Goal: Information Seeking & Learning: Learn about a topic

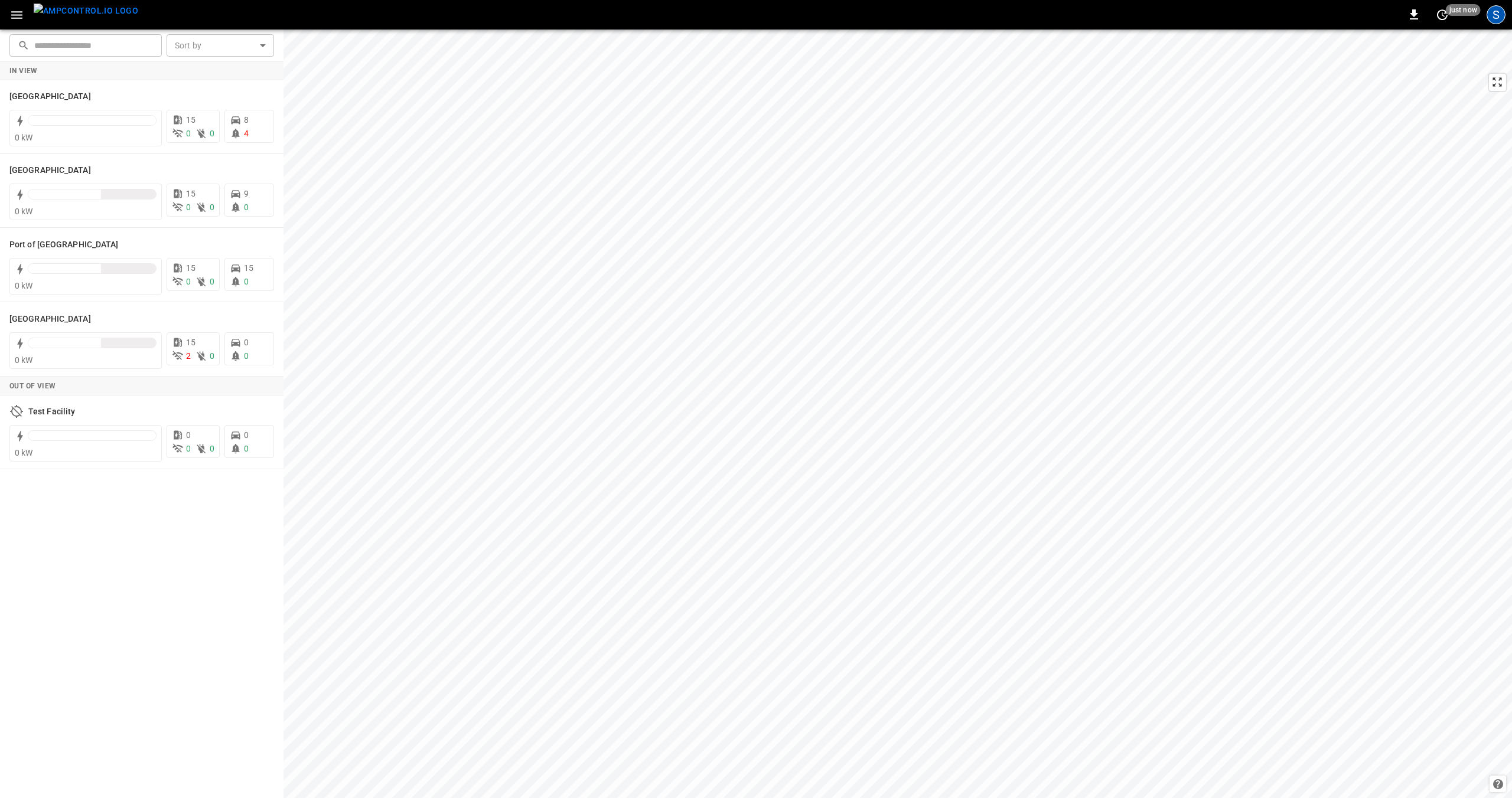
click at [1495, 14] on div "S" at bounding box center [1495, 15] width 19 height 19
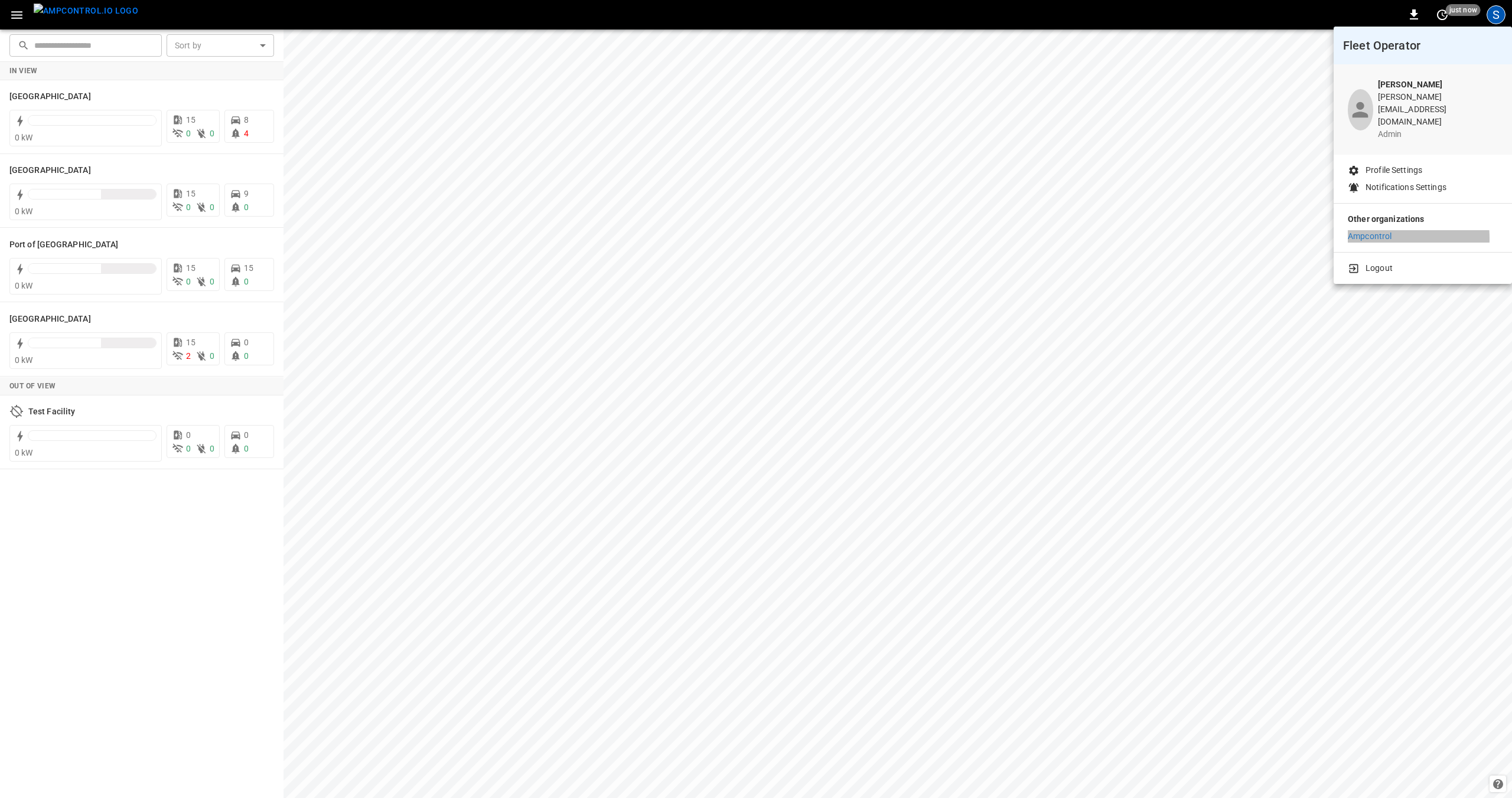
click at [1379, 231] on p "Ampcontrol" at bounding box center [1368, 236] width 44 height 12
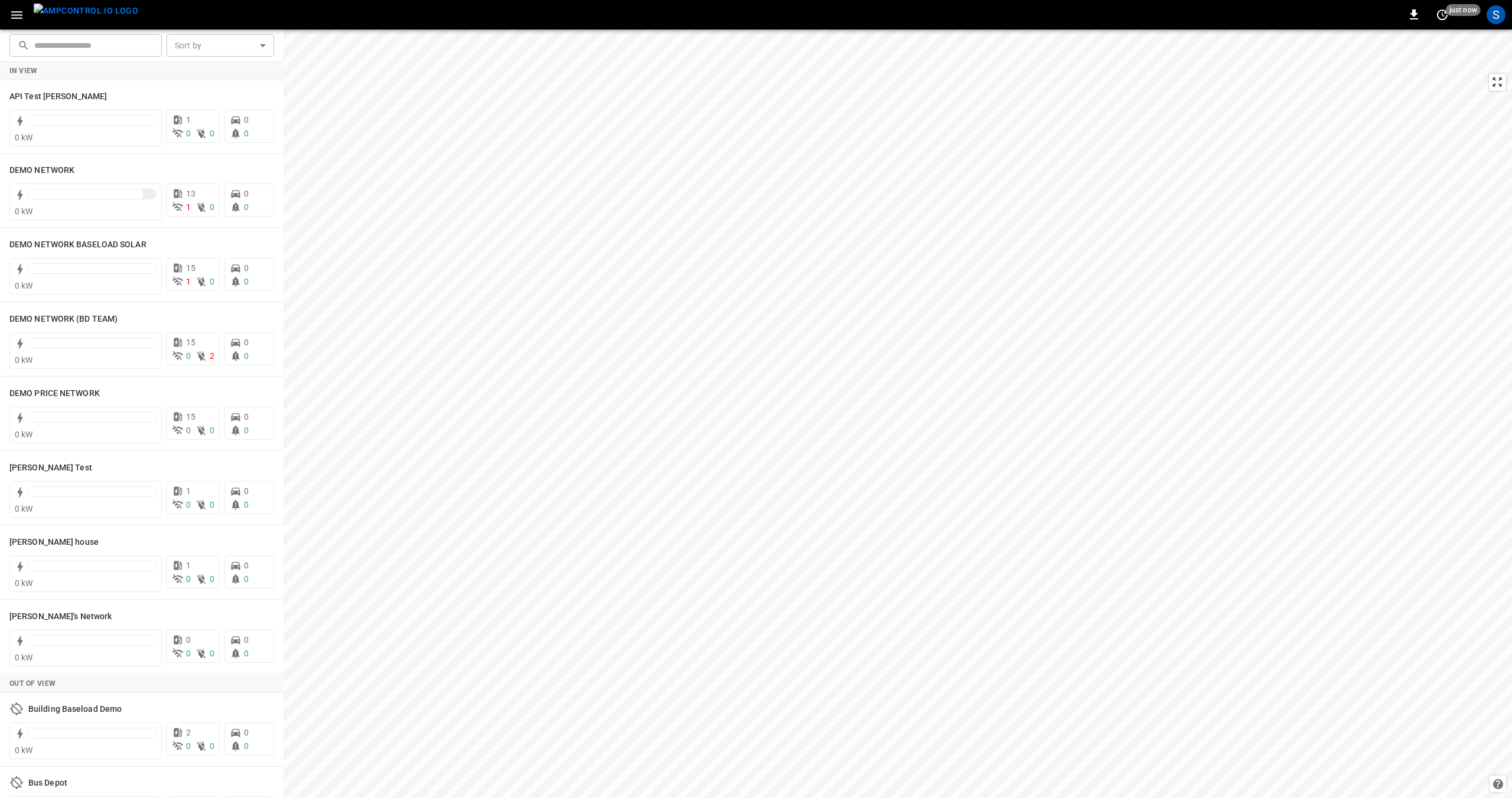
click at [1495, 17] on div "S" at bounding box center [1495, 15] width 19 height 19
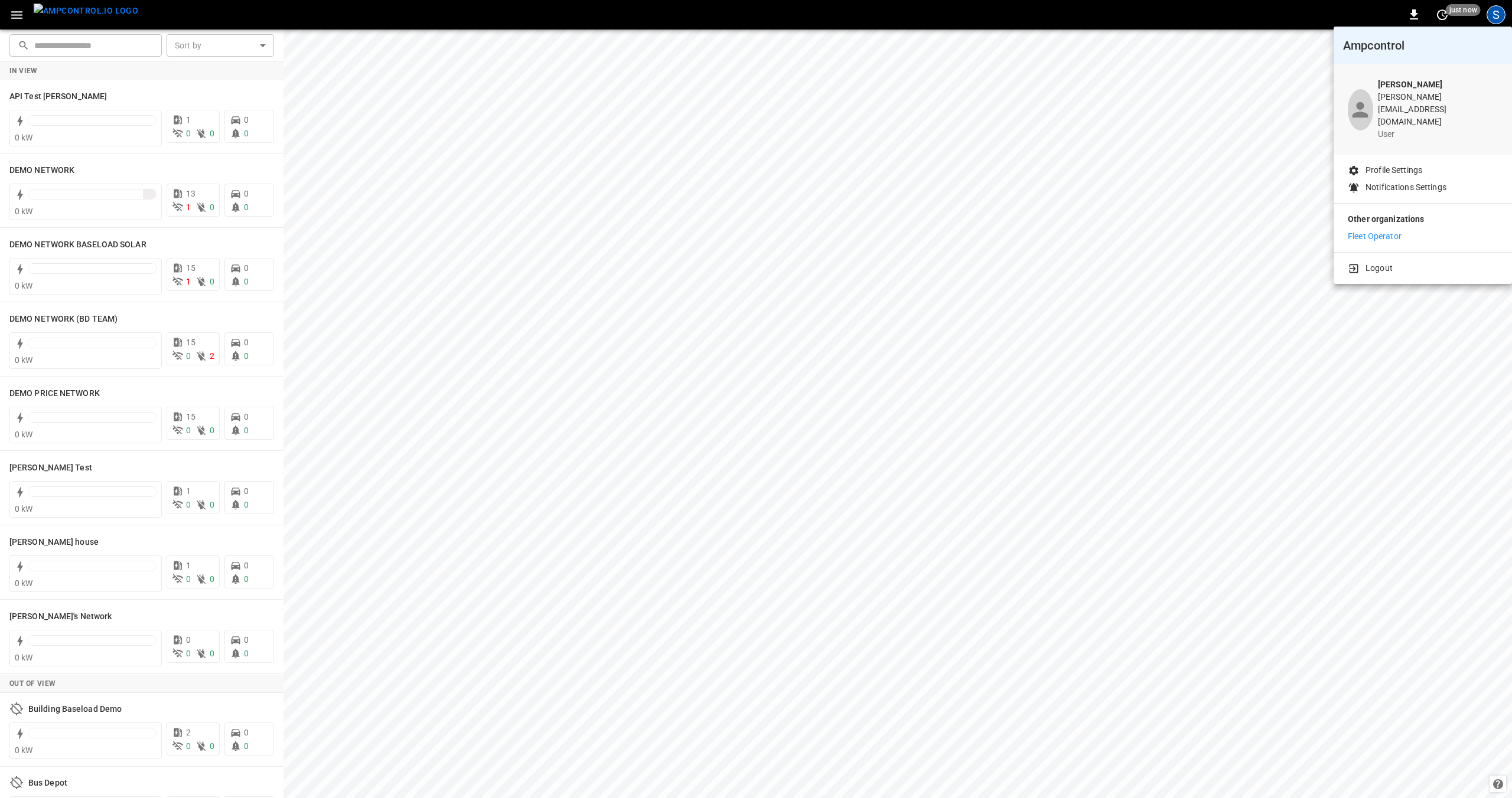
click at [1389, 231] on p "Fleet Operator" at bounding box center [1374, 236] width 54 height 12
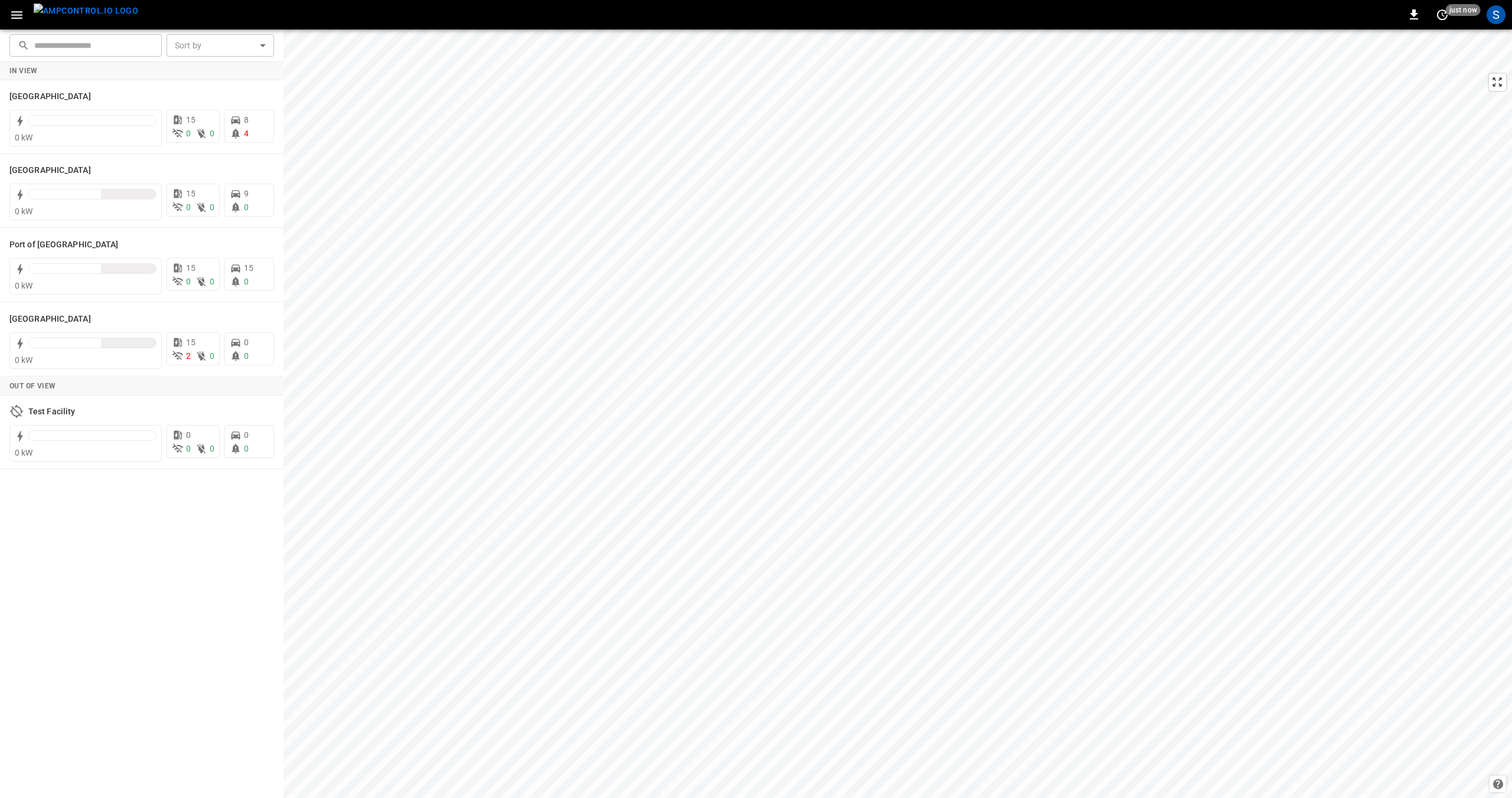
click at [15, 12] on icon "button" at bounding box center [17, 15] width 11 height 7
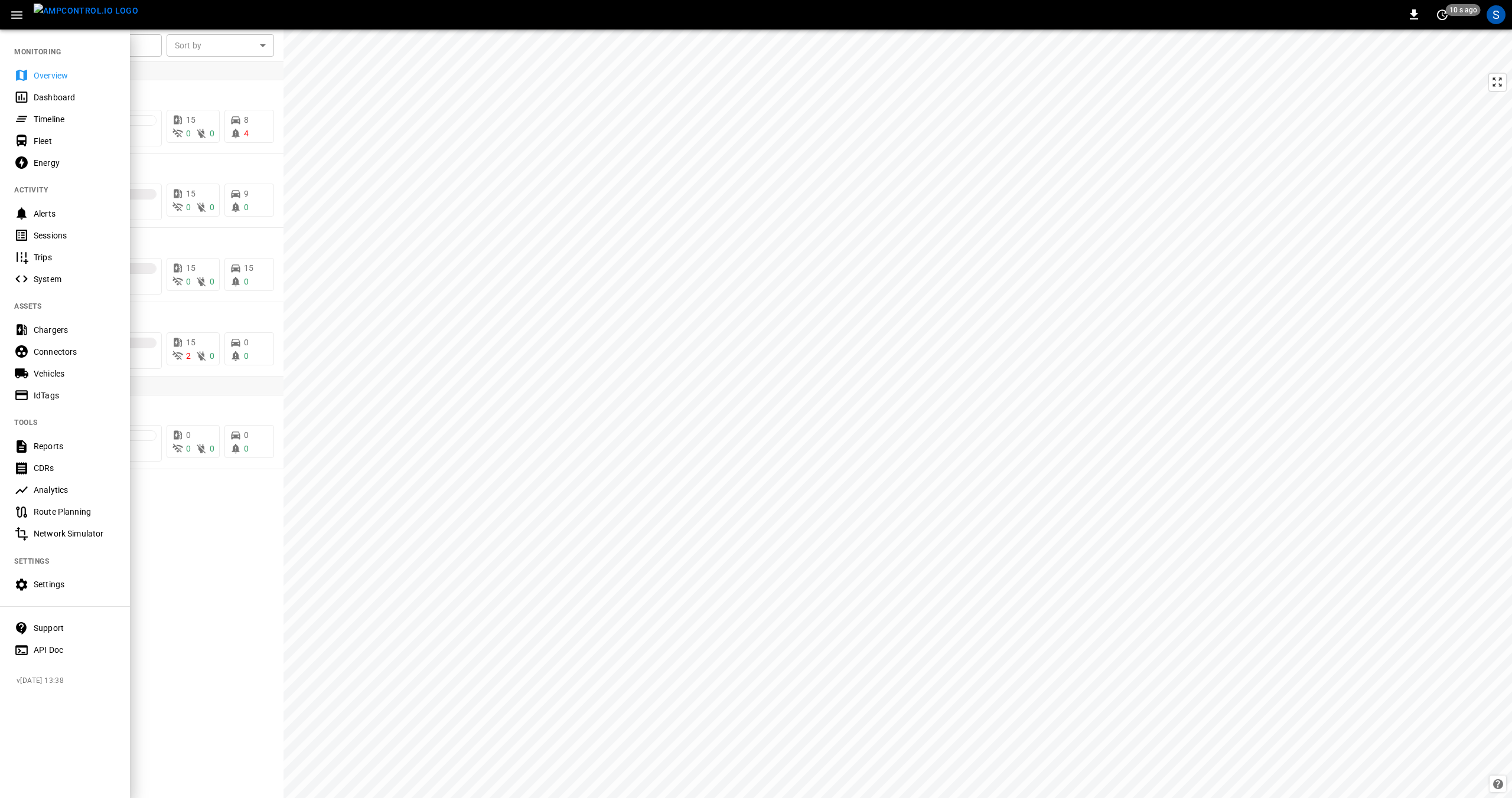
click at [39, 100] on div "Dashboard" at bounding box center [74, 97] width 82 height 12
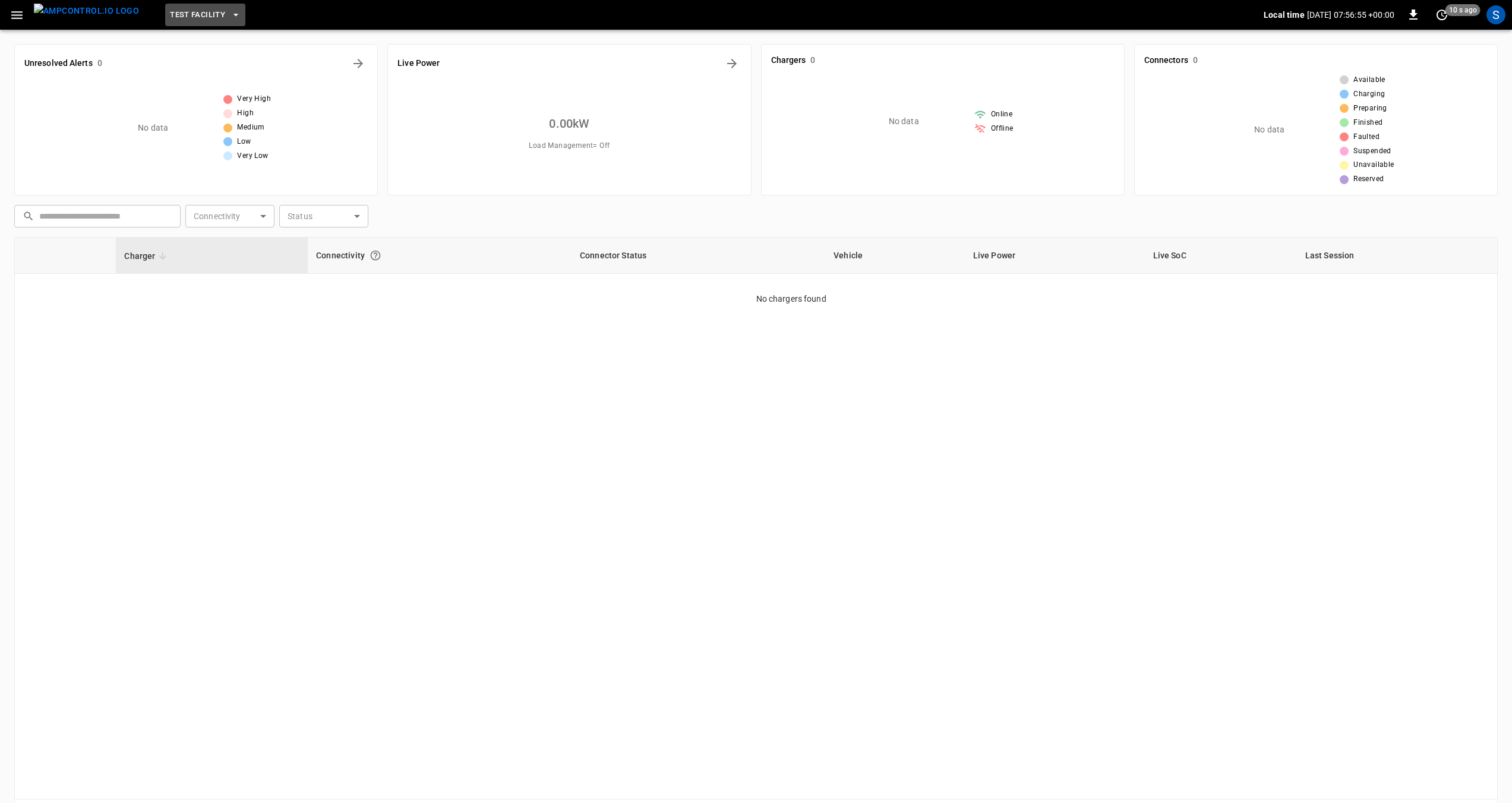
click at [230, 9] on icon "button" at bounding box center [236, 15] width 12 height 12
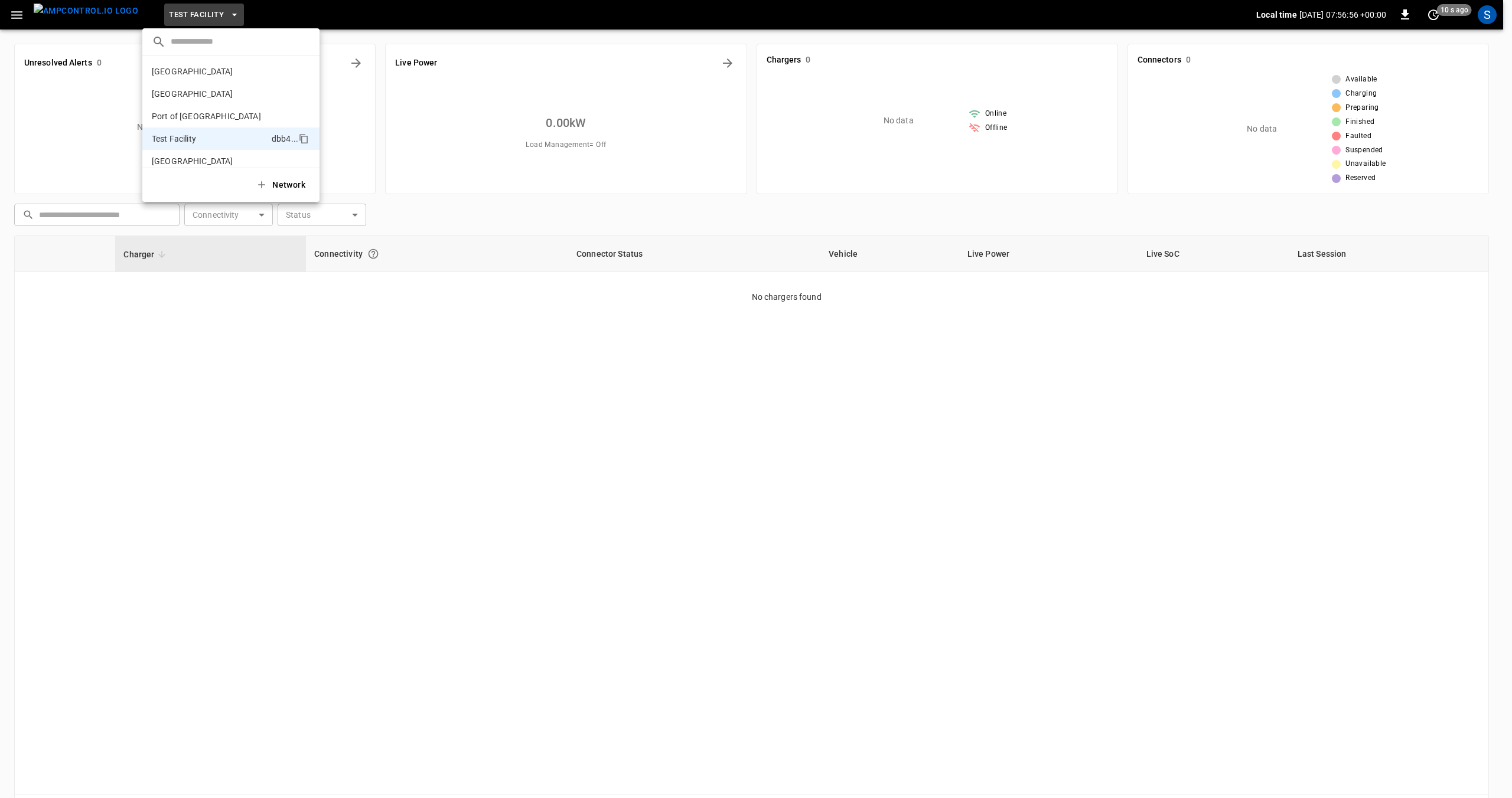
scroll to position [9, 0]
click at [189, 63] on p "[GEOGRAPHIC_DATA]" at bounding box center [193, 62] width 81 height 12
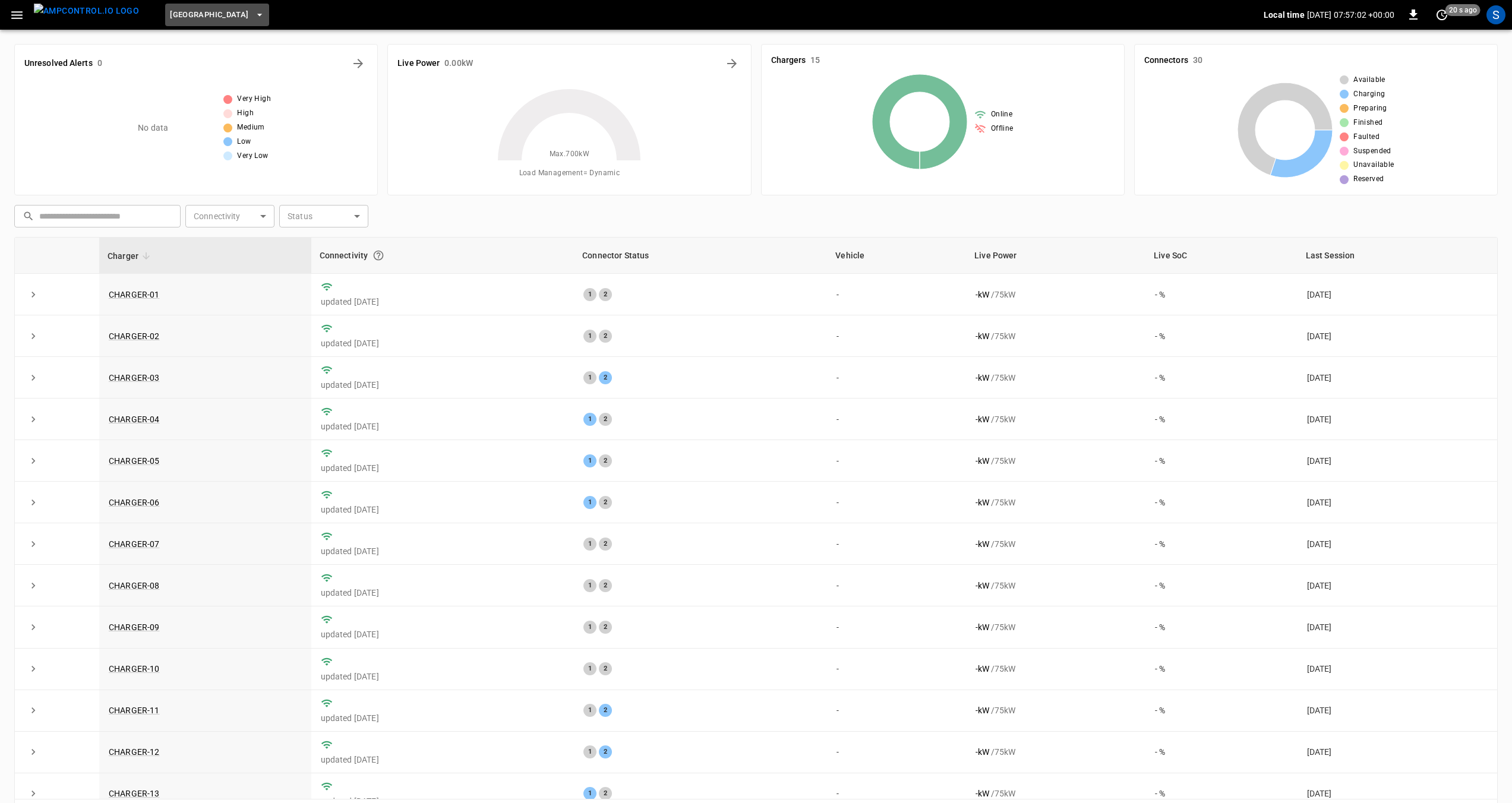
click at [253, 17] on icon "button" at bounding box center [259, 15] width 12 height 12
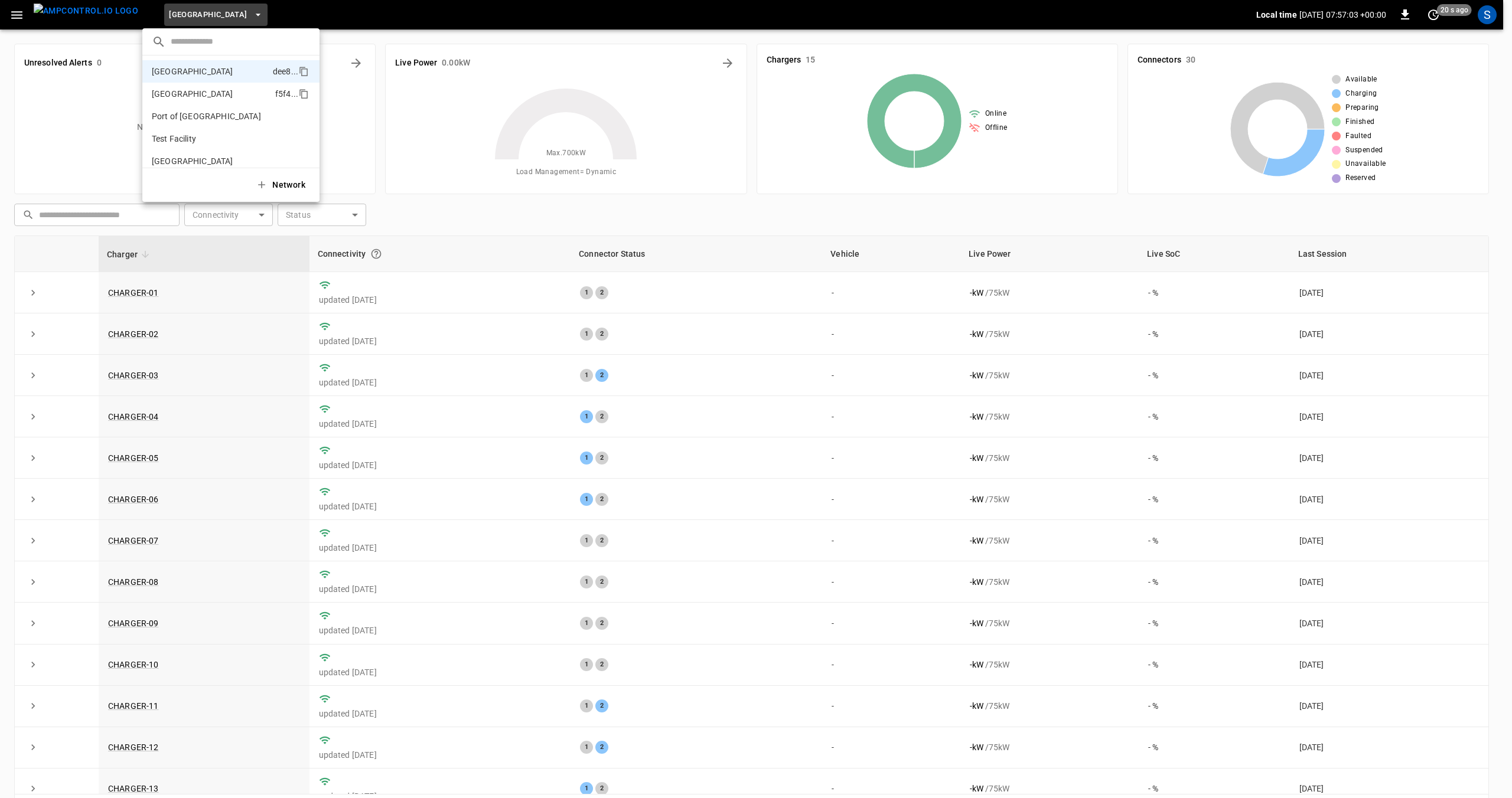
click at [211, 97] on p "[GEOGRAPHIC_DATA]" at bounding box center [193, 94] width 81 height 12
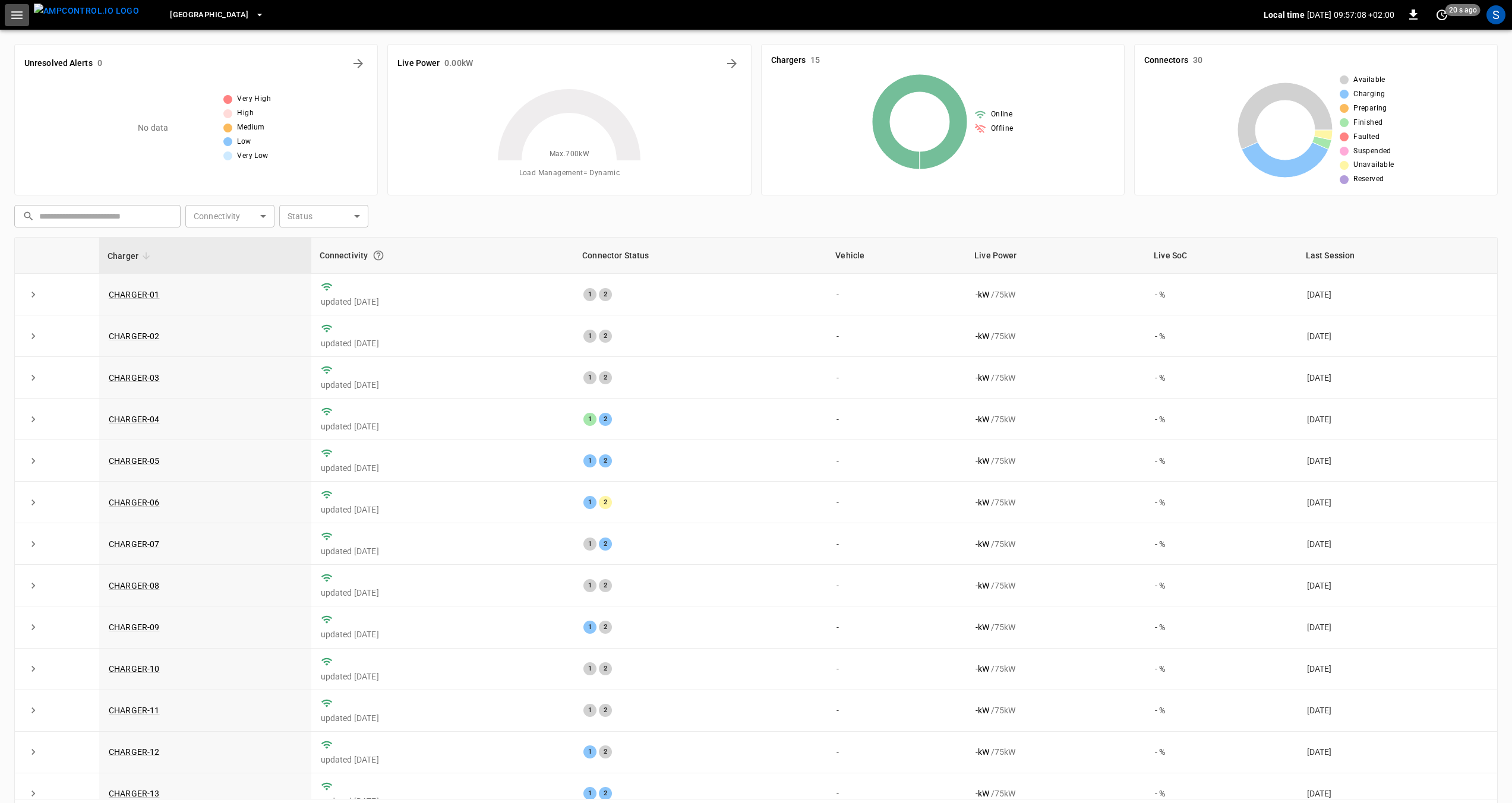
click at [16, 16] on icon "button" at bounding box center [17, 15] width 15 height 15
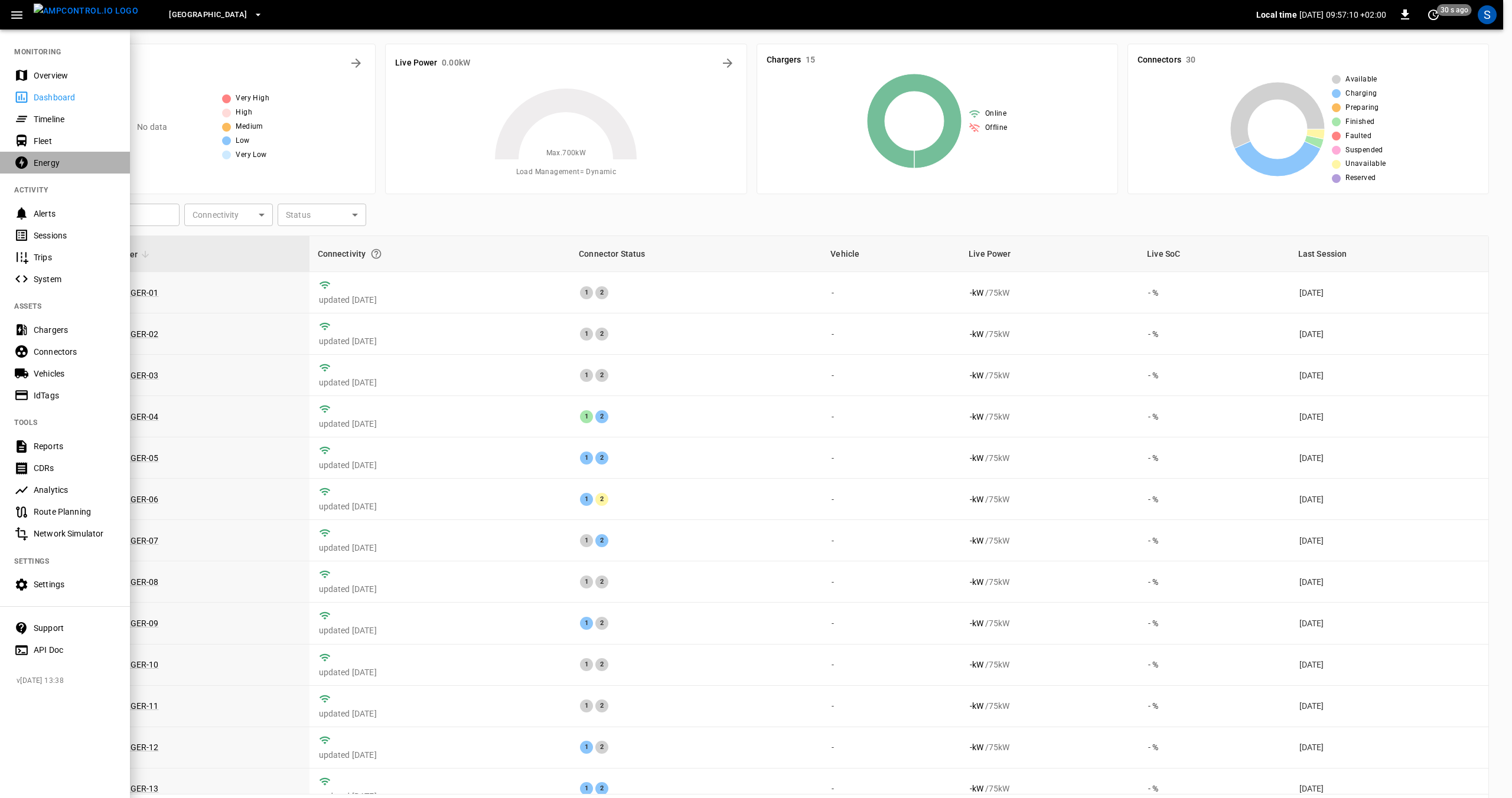
click at [35, 166] on div "Energy" at bounding box center [74, 163] width 82 height 12
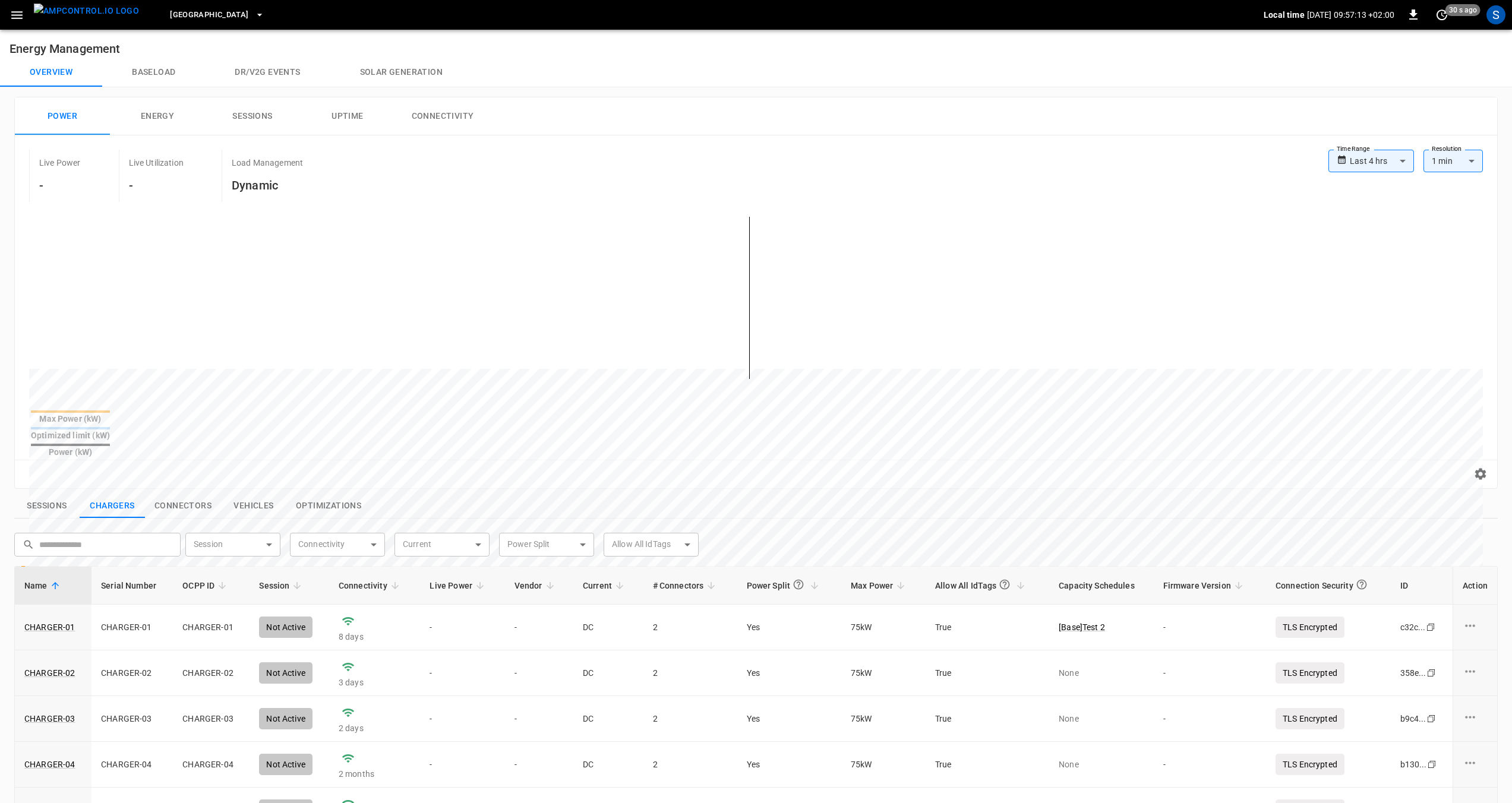
click at [110, 429] on div "Optimized limit (kW)" at bounding box center [70, 435] width 79 height 12
click at [230, 16] on button "[GEOGRAPHIC_DATA]" at bounding box center [216, 15] width 103 height 23
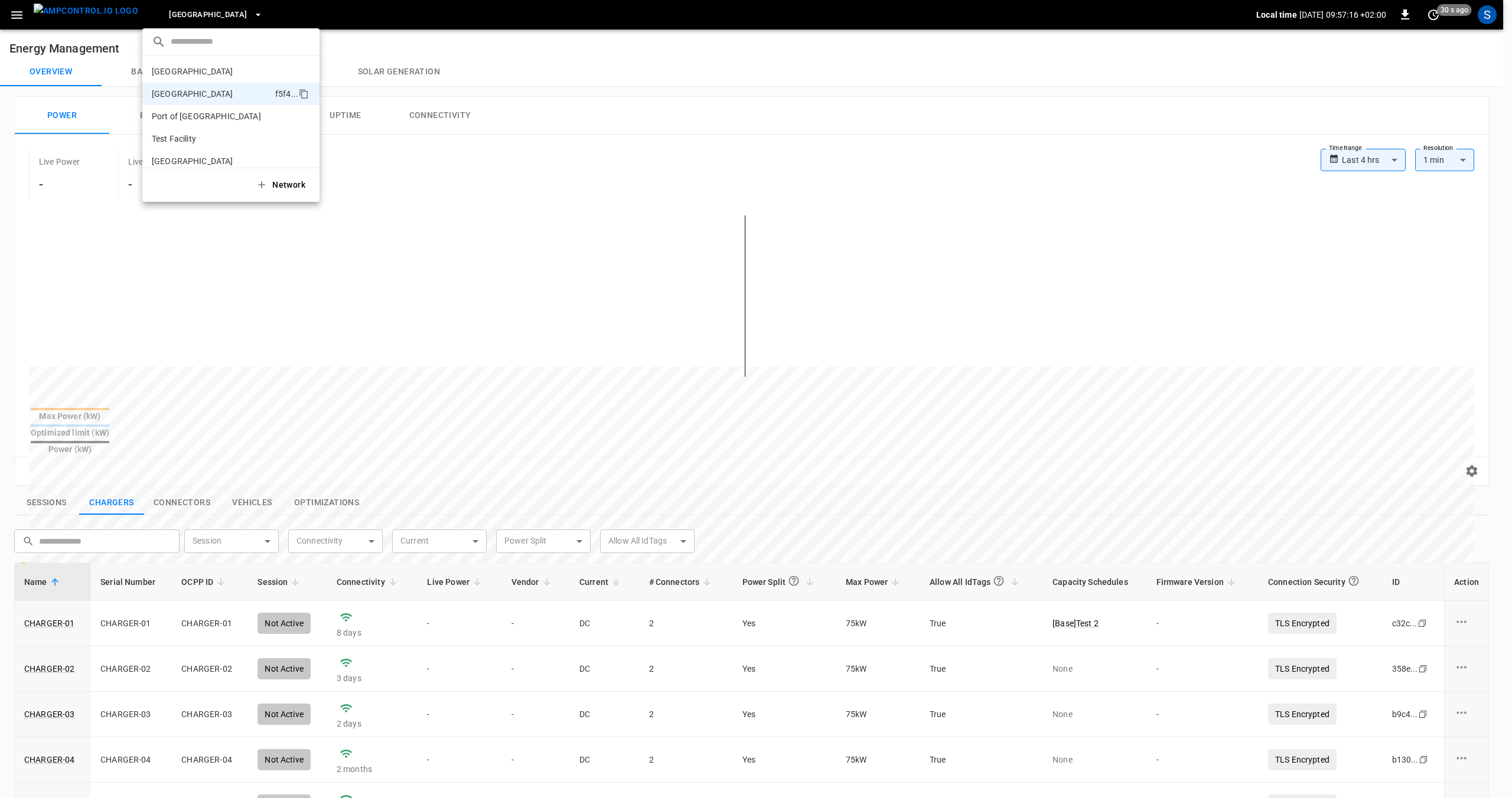
scroll to position [9, 0]
click at [179, 130] on p "Test Facility" at bounding box center [174, 129] width 44 height 12
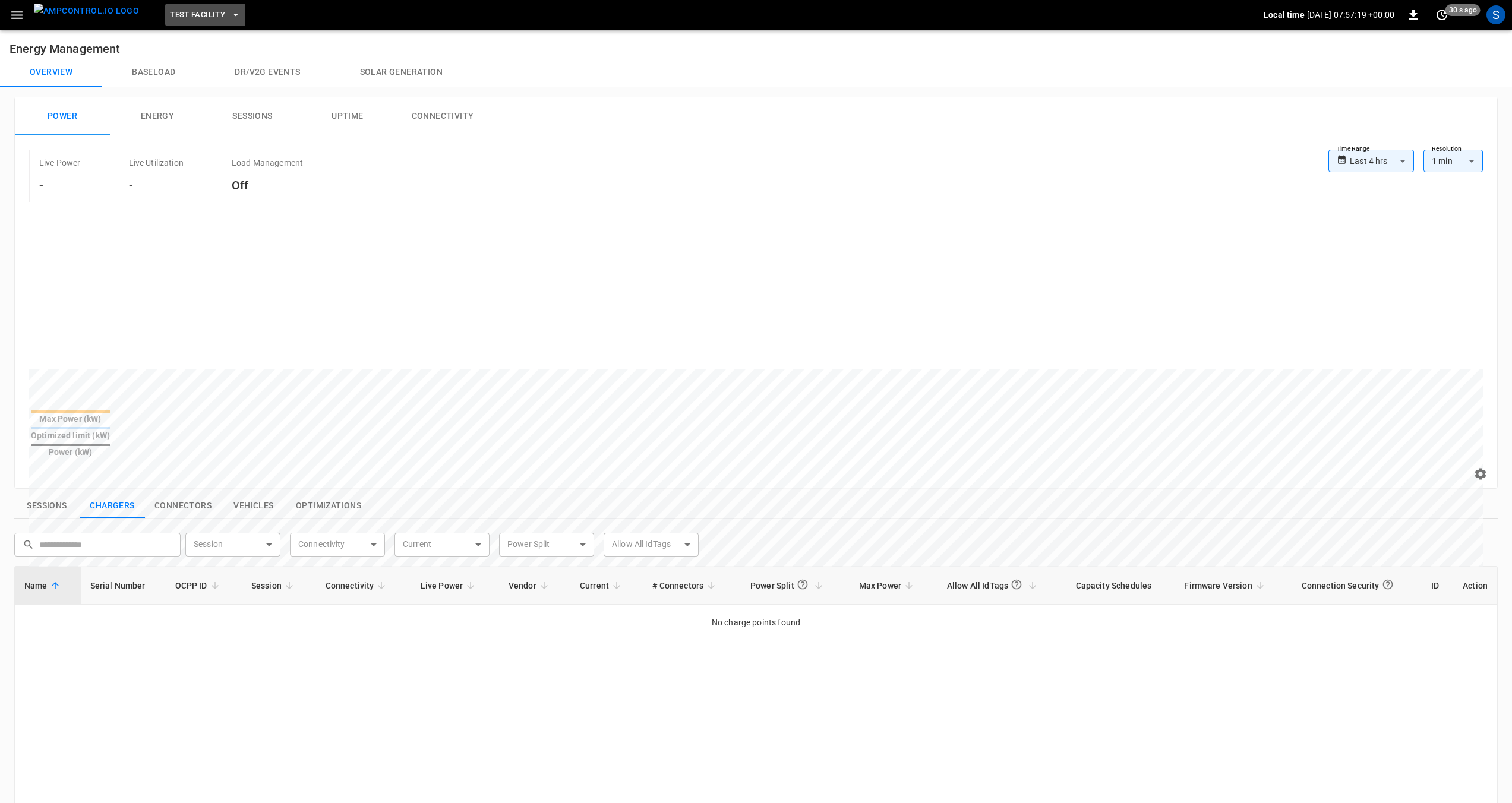
click at [206, 10] on button "Test Facility" at bounding box center [205, 15] width 80 height 23
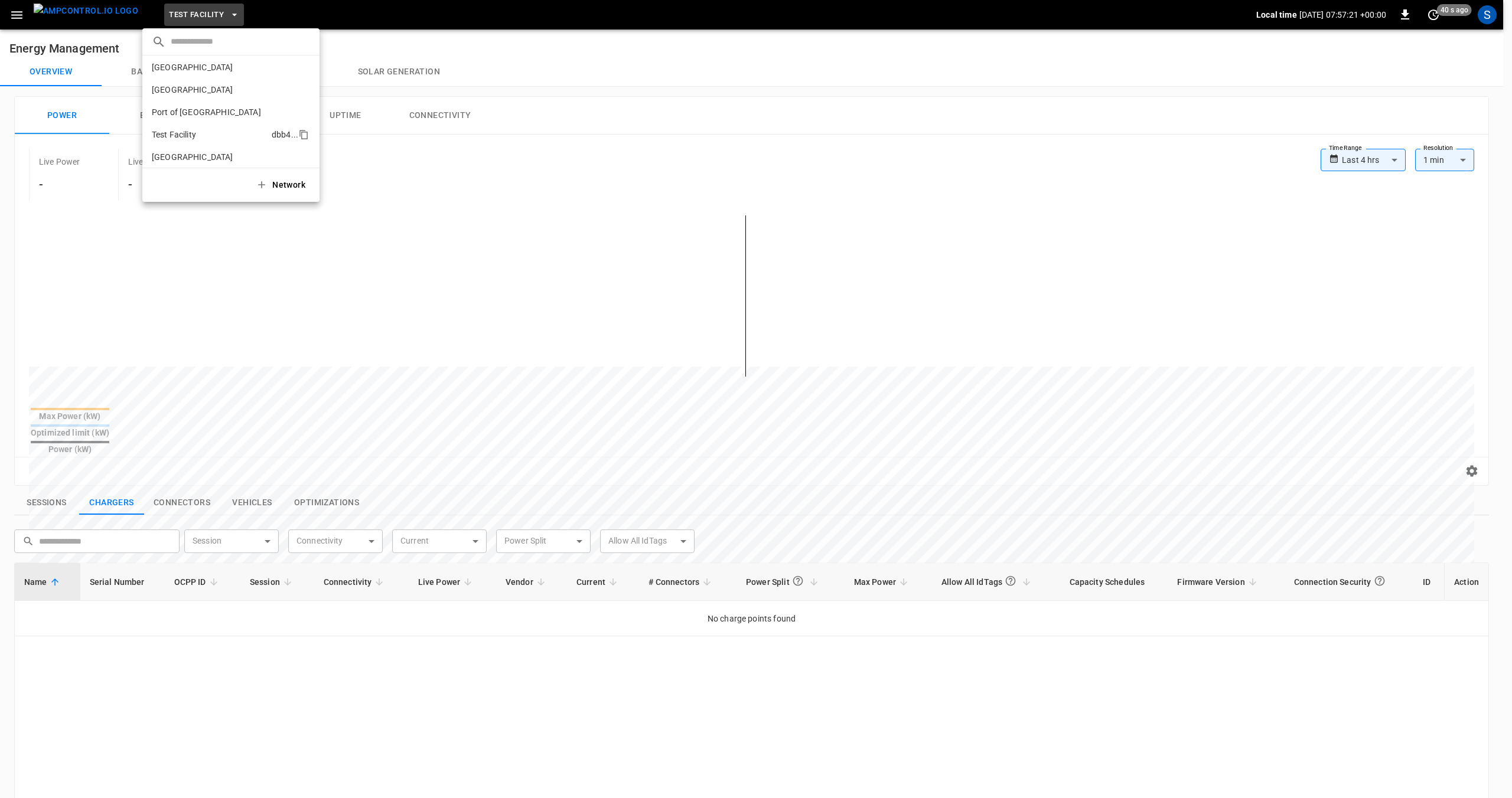
scroll to position [0, 0]
click at [197, 78] on li "[GEOGRAPHIC_DATA] dee8 ..." at bounding box center [231, 71] width 177 height 22
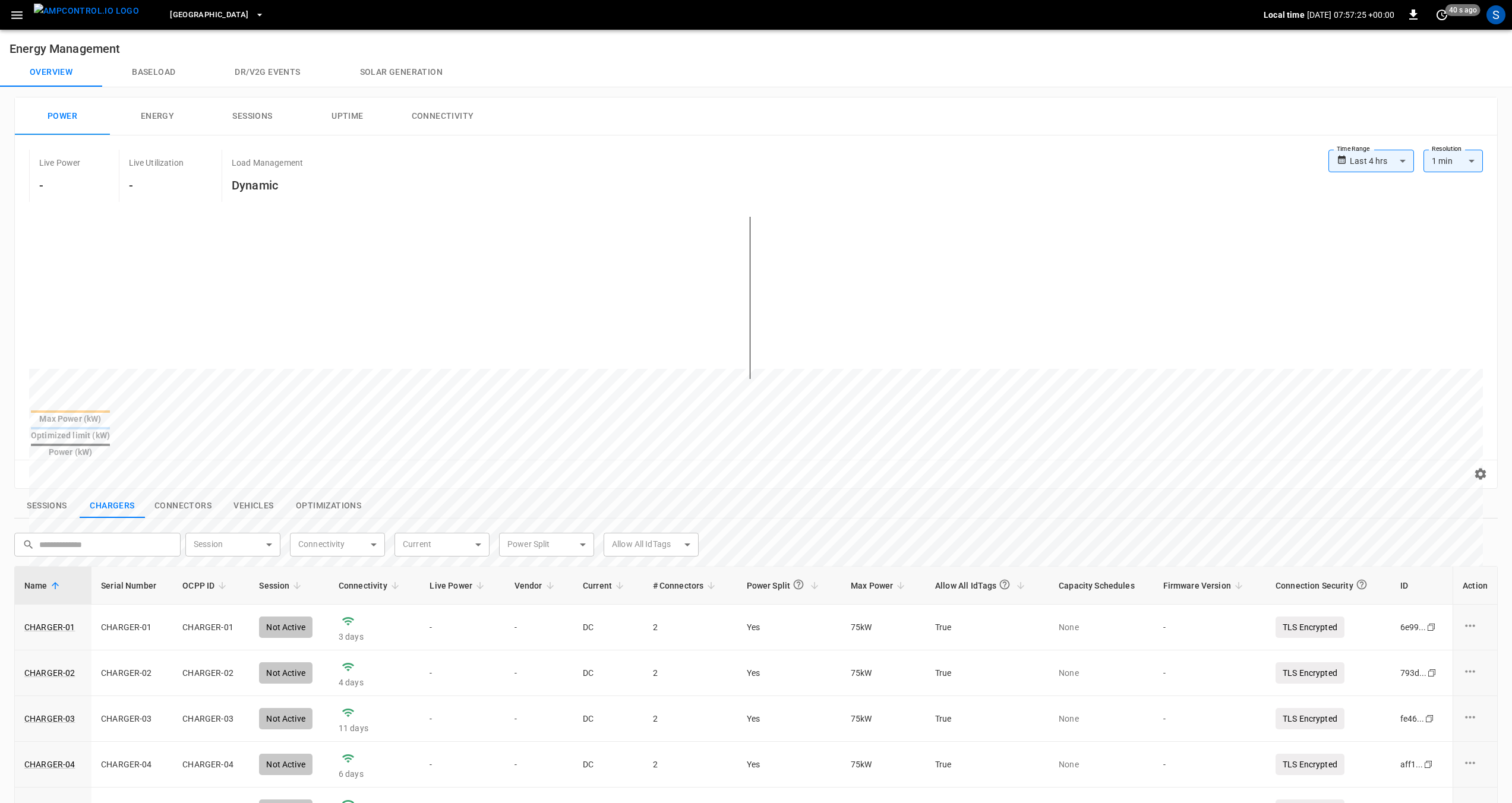
click at [217, 19] on span "[GEOGRAPHIC_DATA]" at bounding box center [209, 15] width 78 height 14
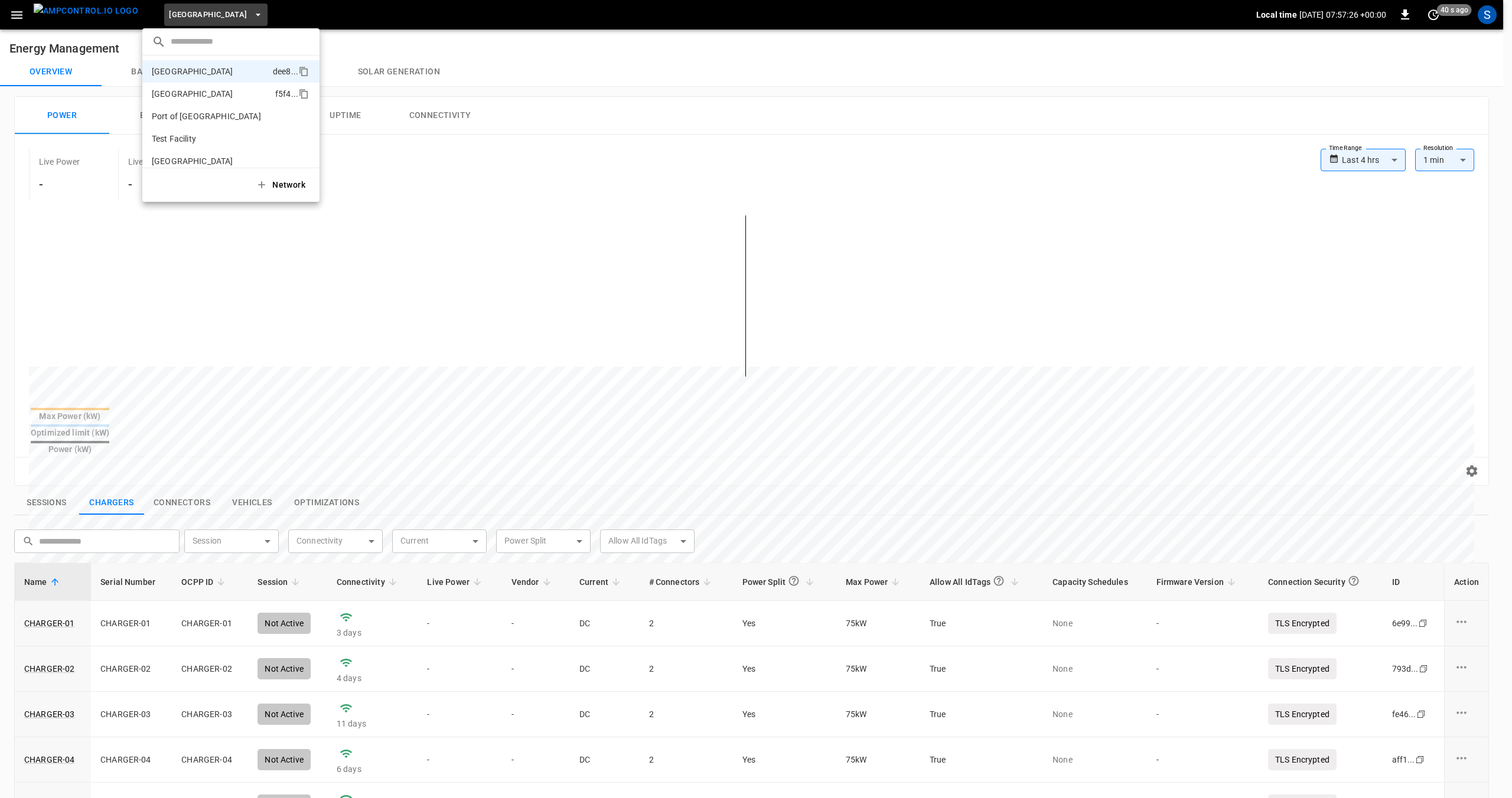
click at [194, 91] on p "[GEOGRAPHIC_DATA]" at bounding box center [193, 94] width 81 height 12
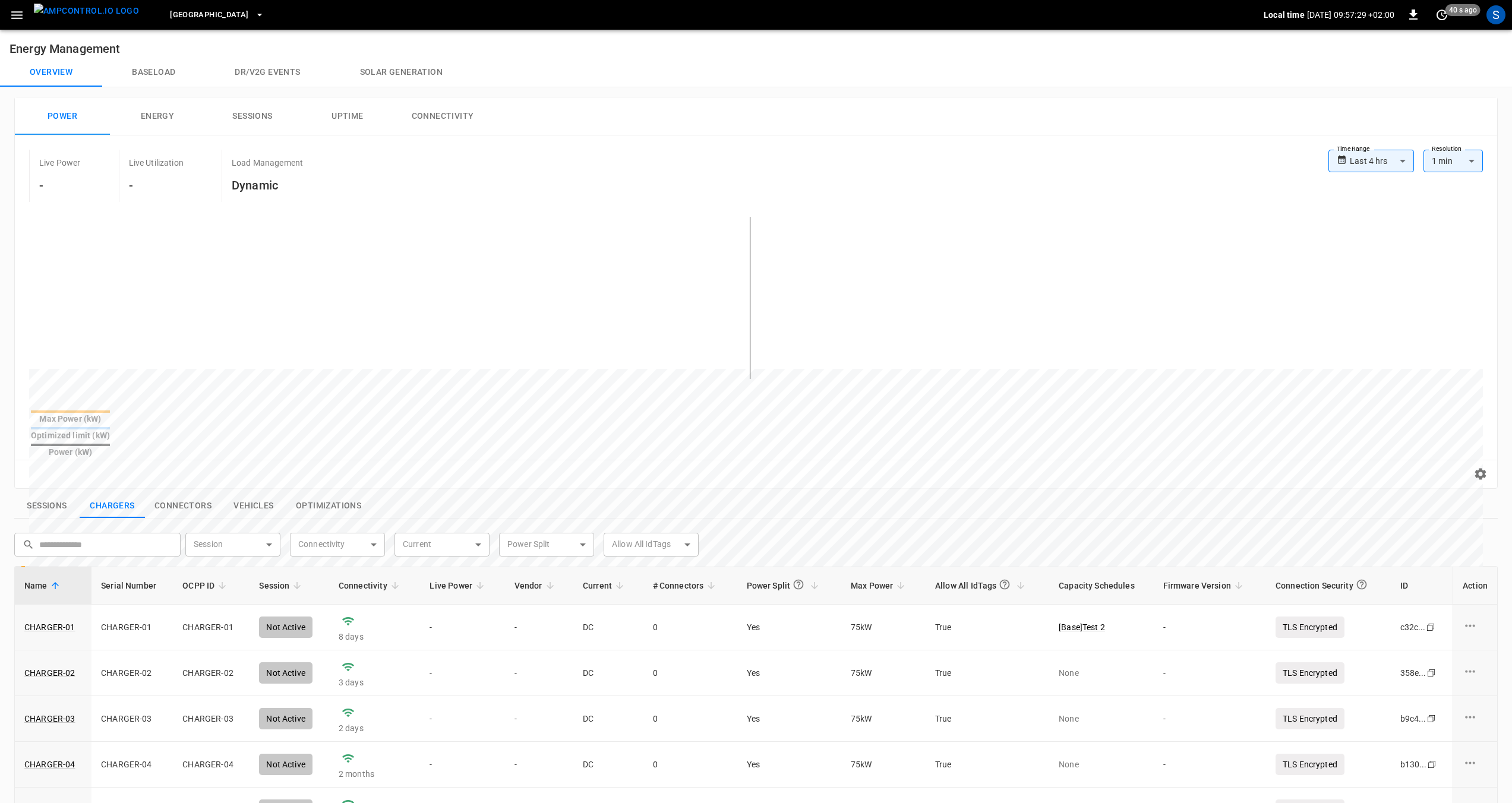
click at [37, 494] on button "Sessions" at bounding box center [47, 506] width 65 height 25
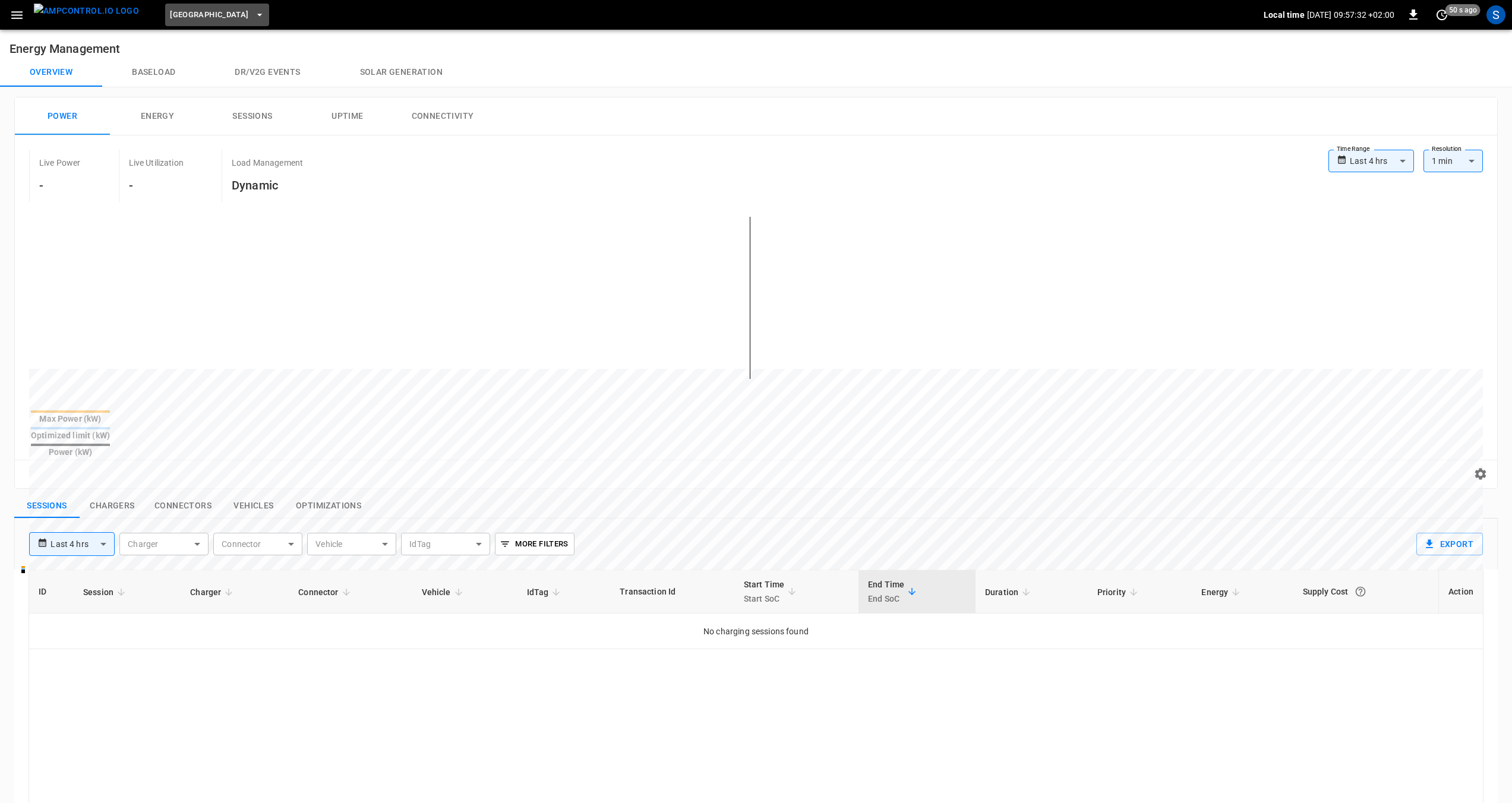
click at [227, 16] on span "[GEOGRAPHIC_DATA]" at bounding box center [209, 15] width 78 height 14
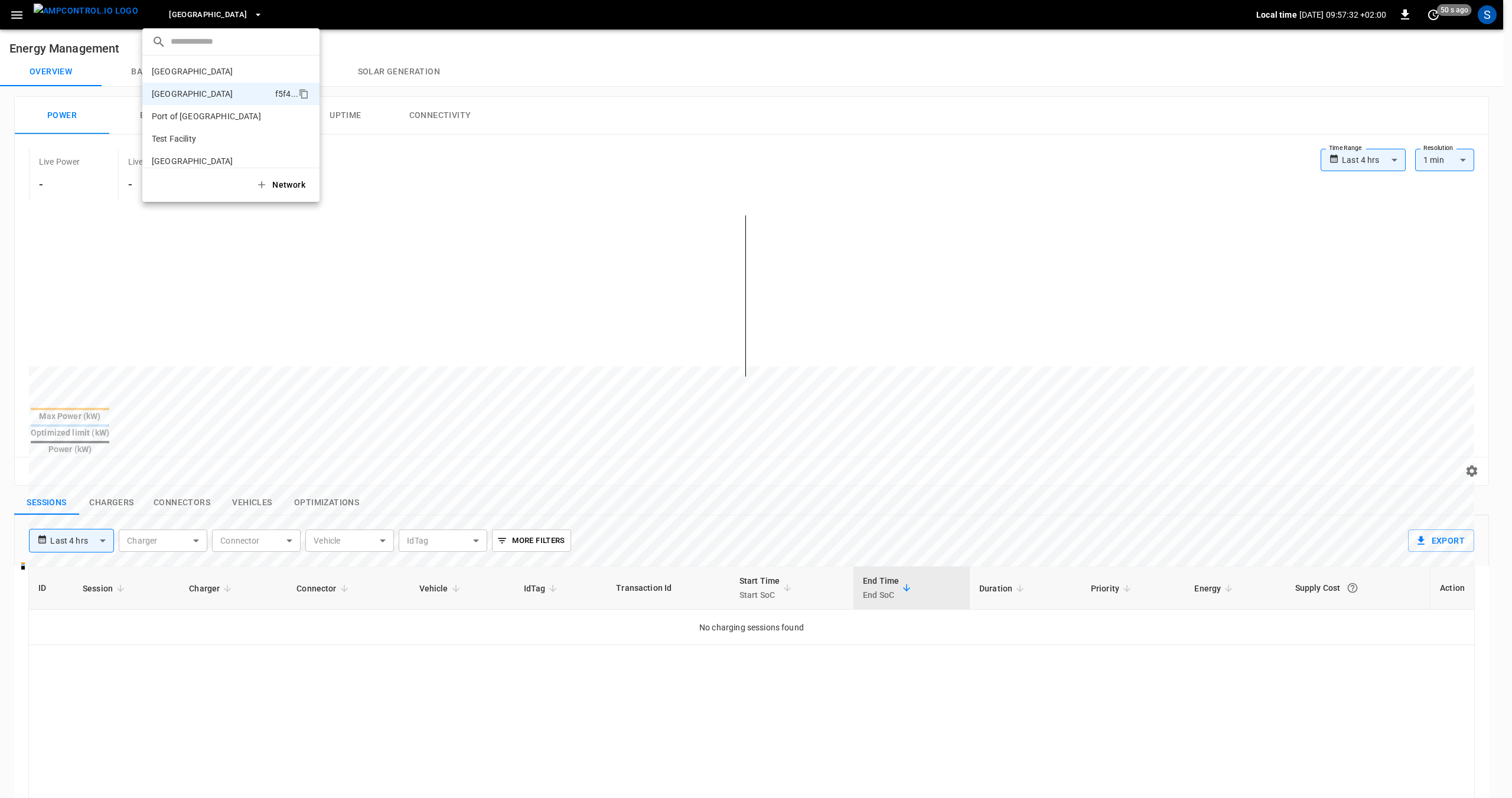
scroll to position [9, 0]
click at [181, 107] on p "Port of [GEOGRAPHIC_DATA]" at bounding box center [206, 106] width 109 height 12
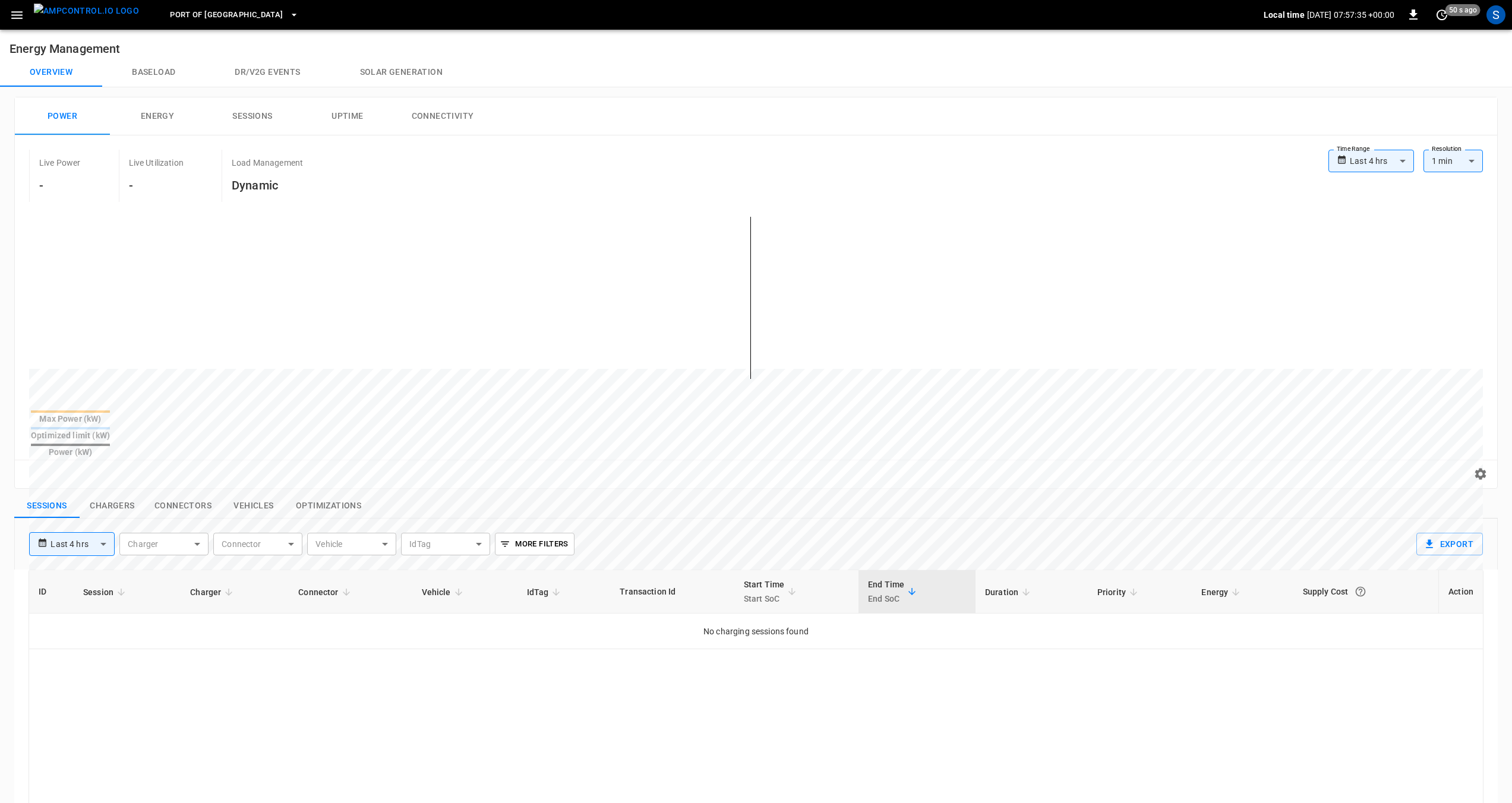
click at [223, 20] on span "Port of [GEOGRAPHIC_DATA]" at bounding box center [225, 15] width 113 height 14
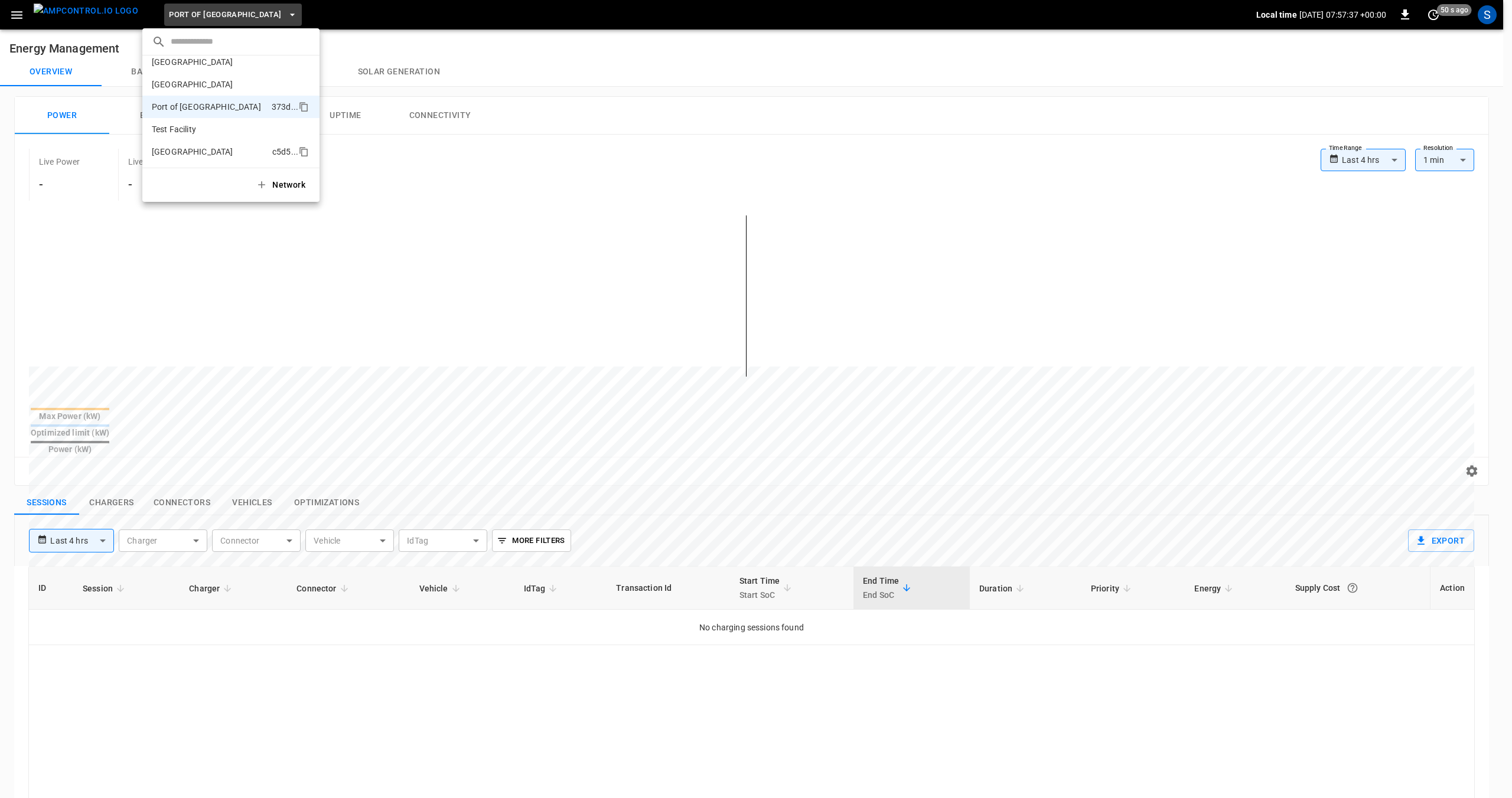
click at [192, 144] on li "Toronto South c5d5 ..." at bounding box center [231, 152] width 177 height 22
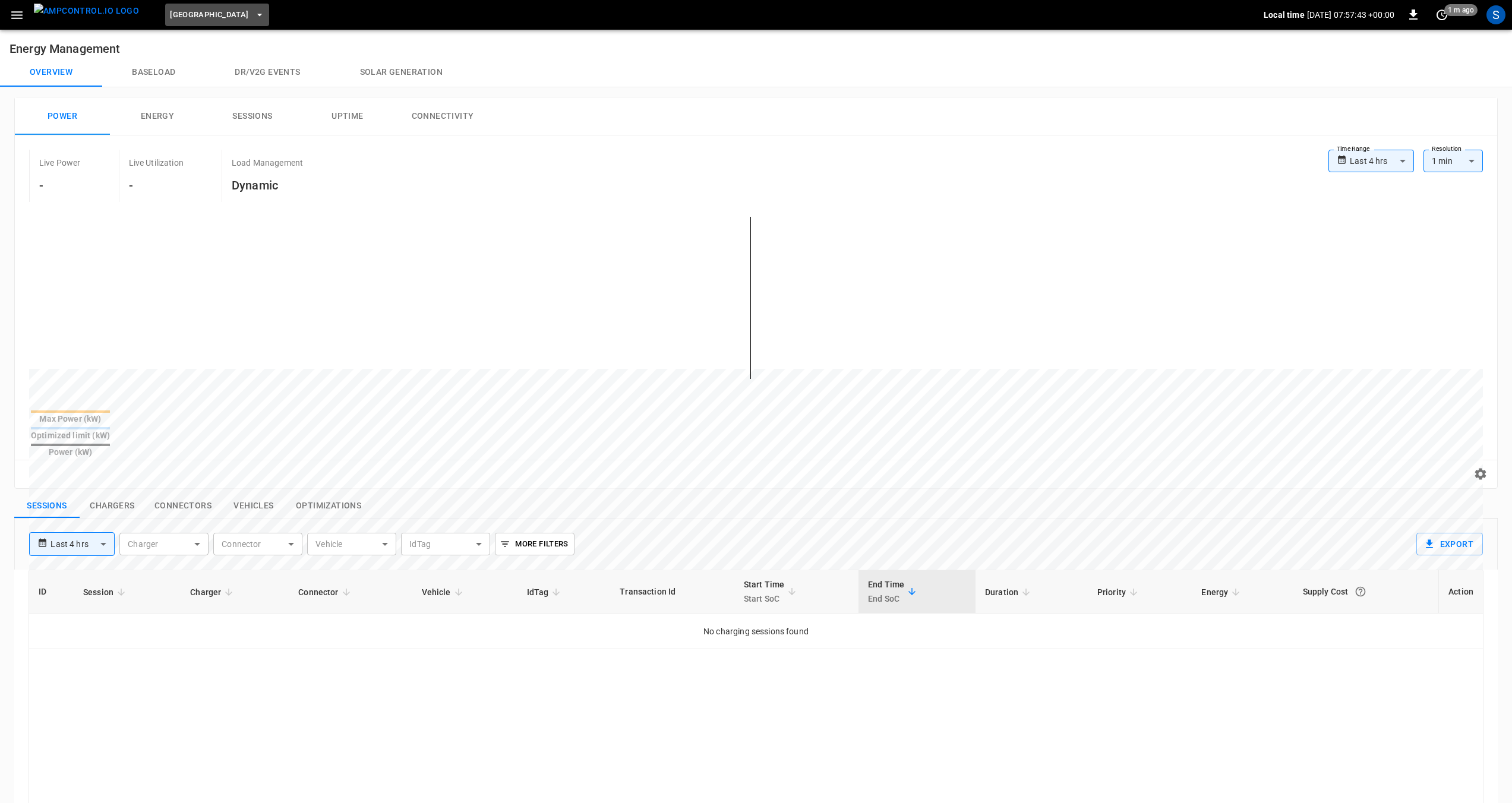
click at [208, 10] on span "[GEOGRAPHIC_DATA]" at bounding box center [209, 15] width 78 height 14
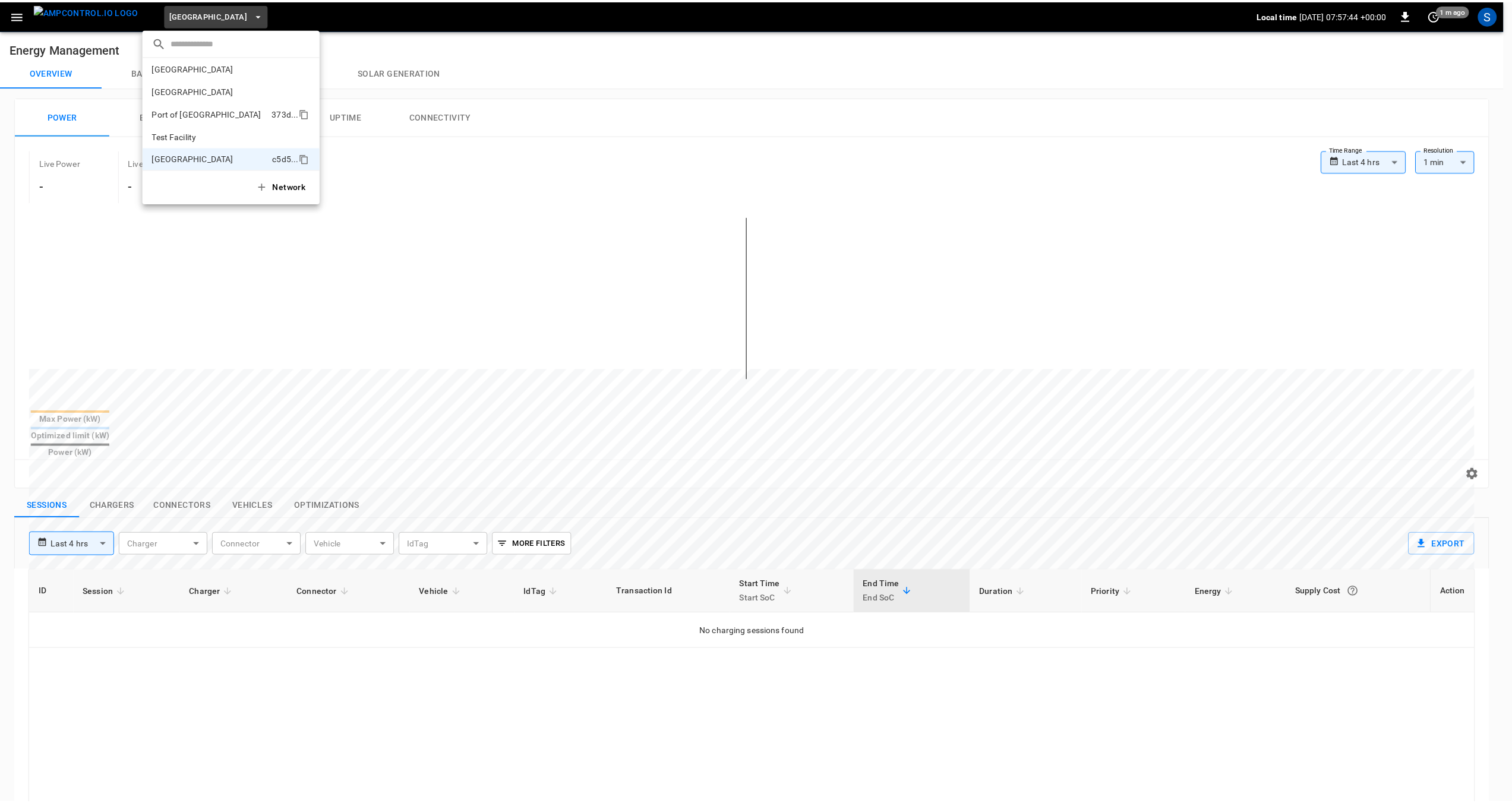
scroll to position [0, 0]
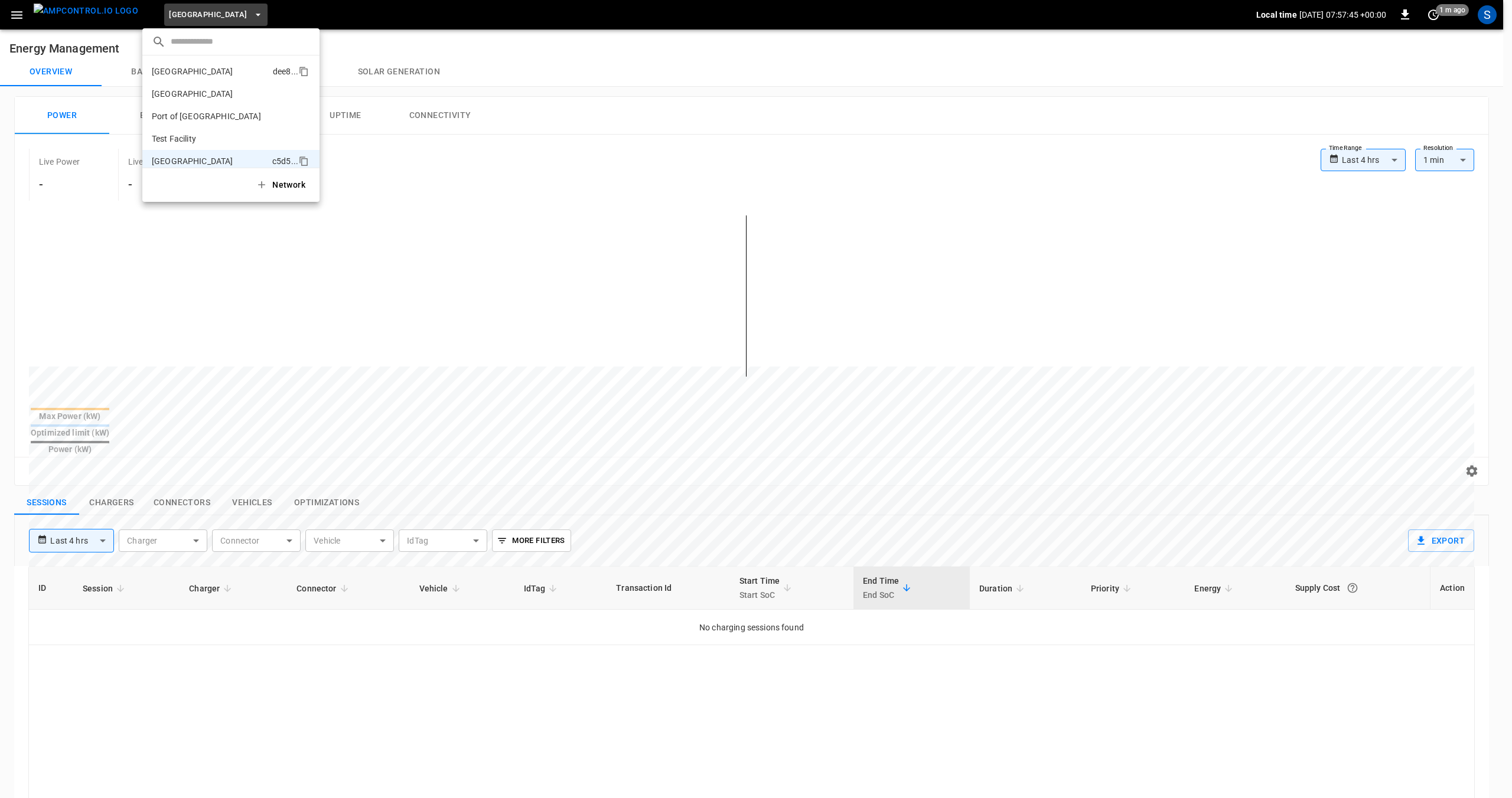
click at [179, 69] on p "[GEOGRAPHIC_DATA]" at bounding box center [193, 71] width 81 height 12
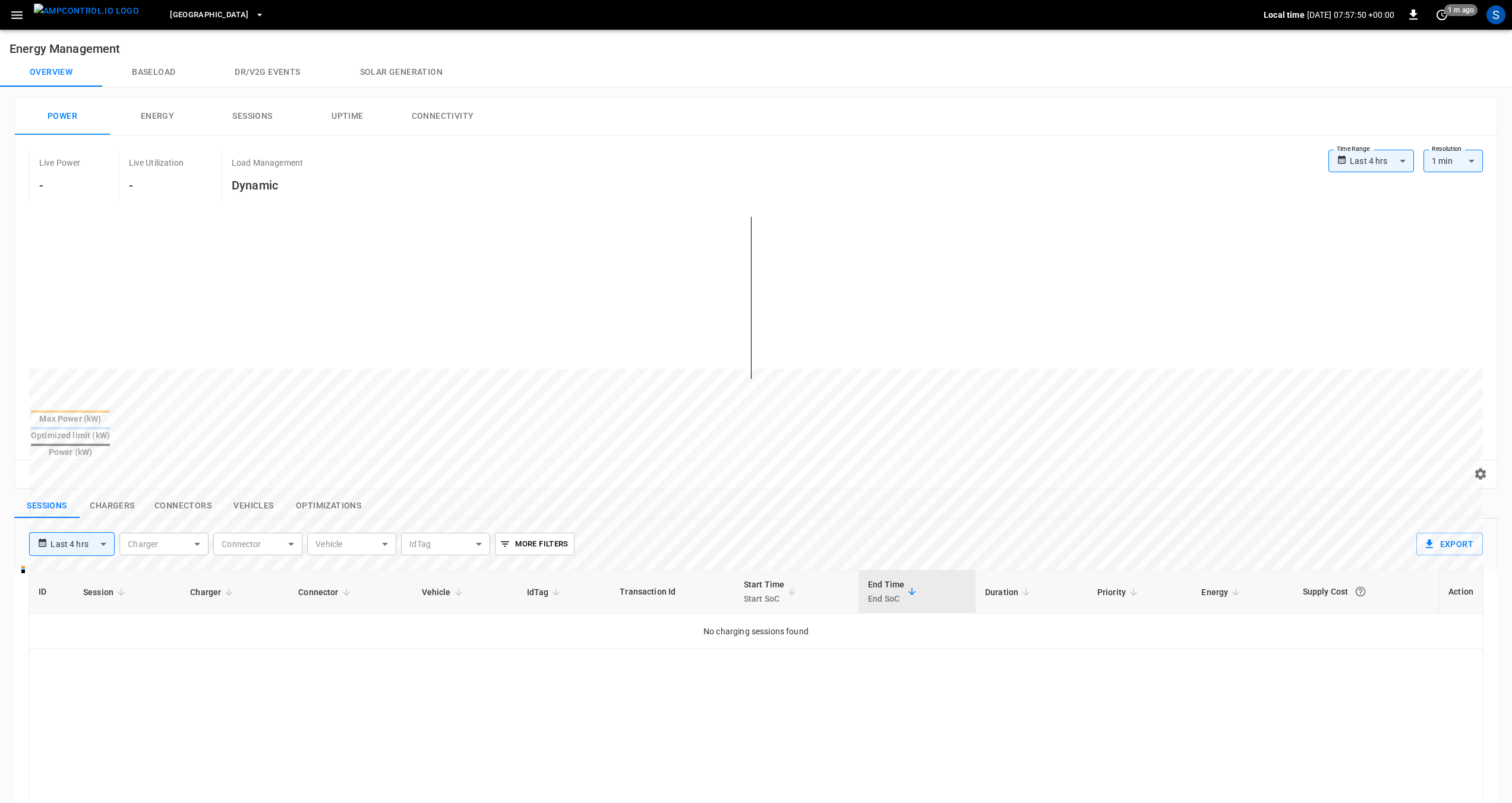
click at [143, 75] on button "Baseload" at bounding box center [154, 72] width 102 height 29
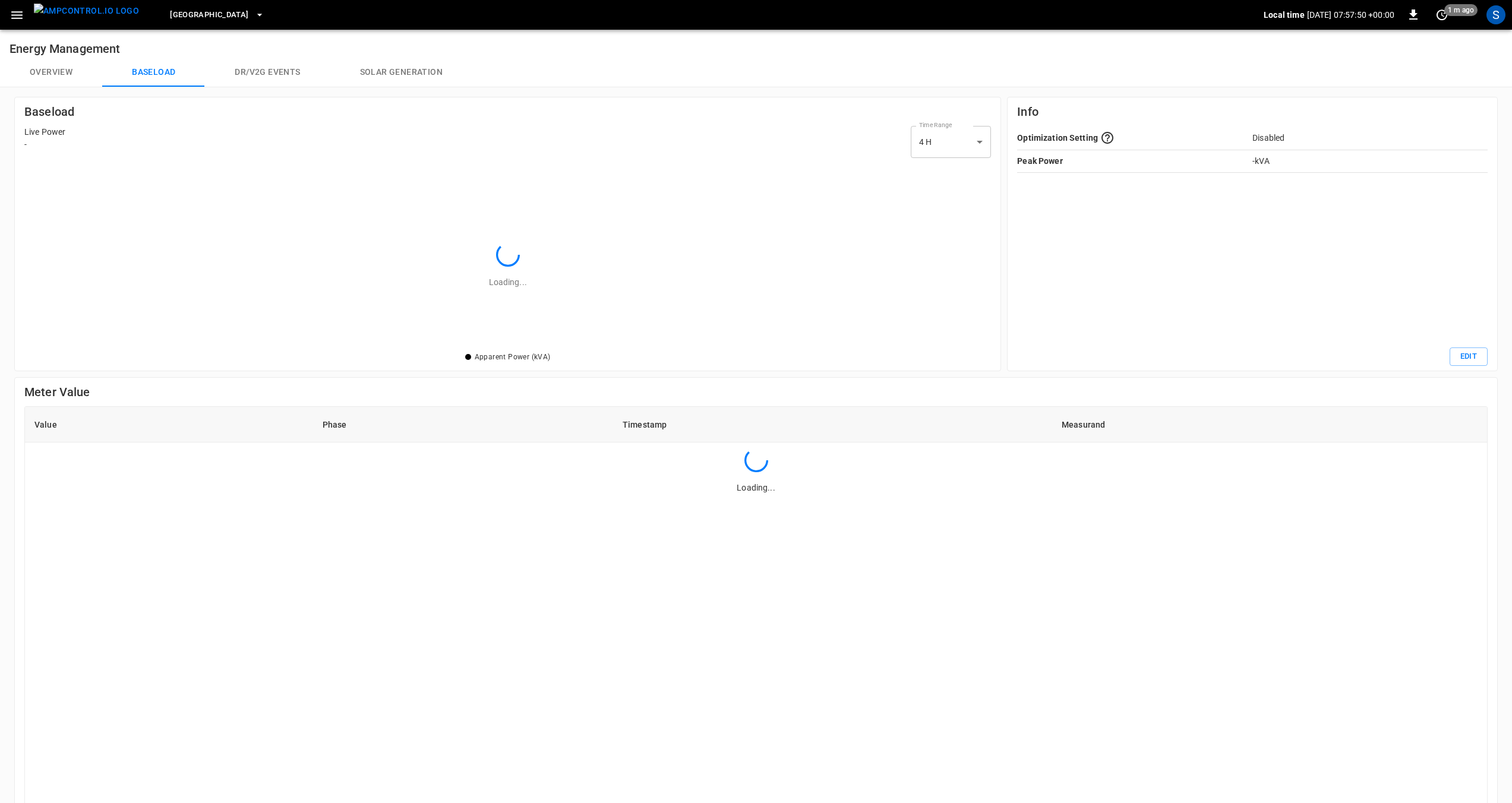
scroll to position [178, 959]
click at [63, 72] on button "Overview" at bounding box center [51, 72] width 102 height 29
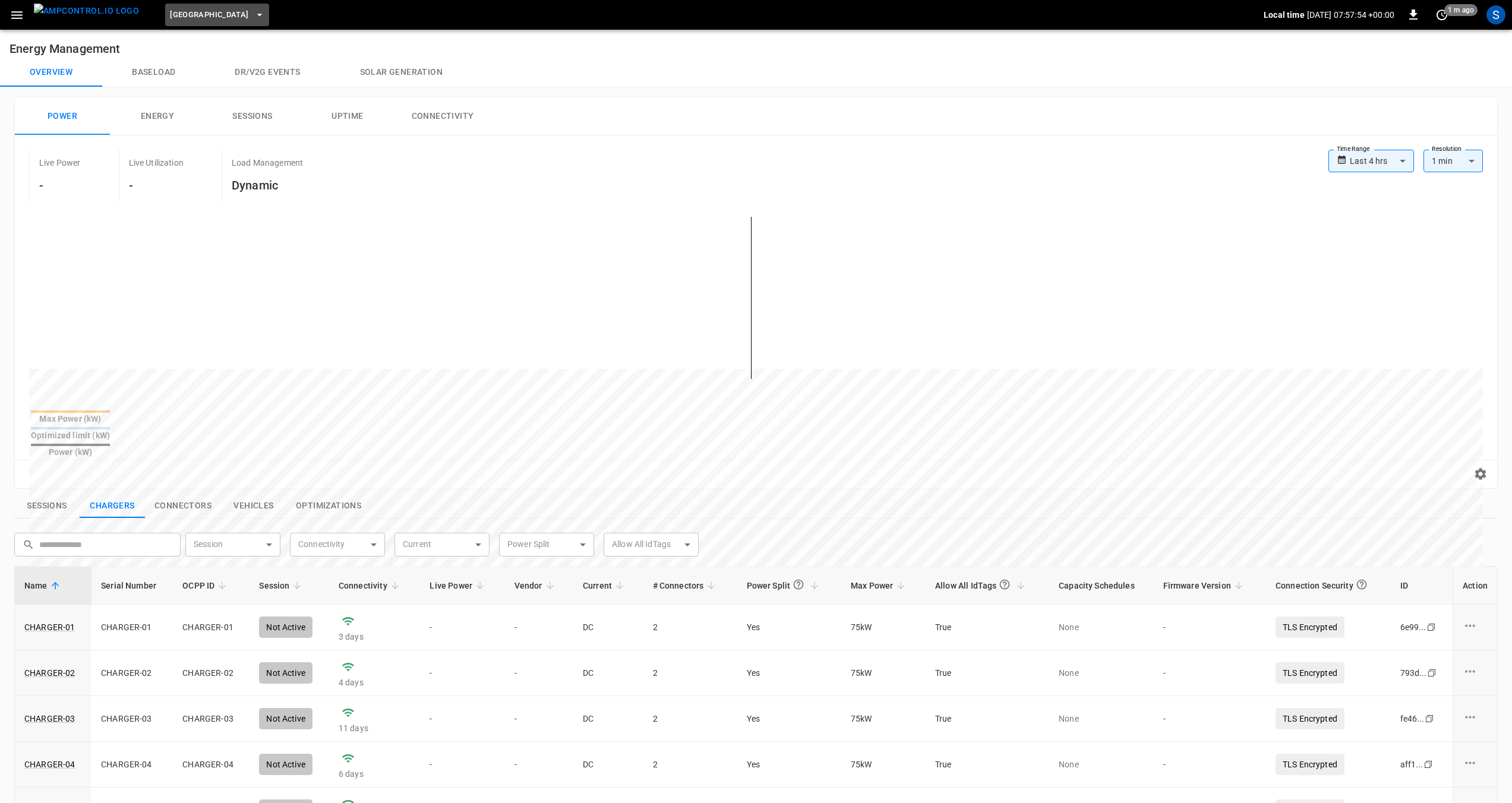
click at [215, 16] on span "[GEOGRAPHIC_DATA]" at bounding box center [209, 15] width 78 height 14
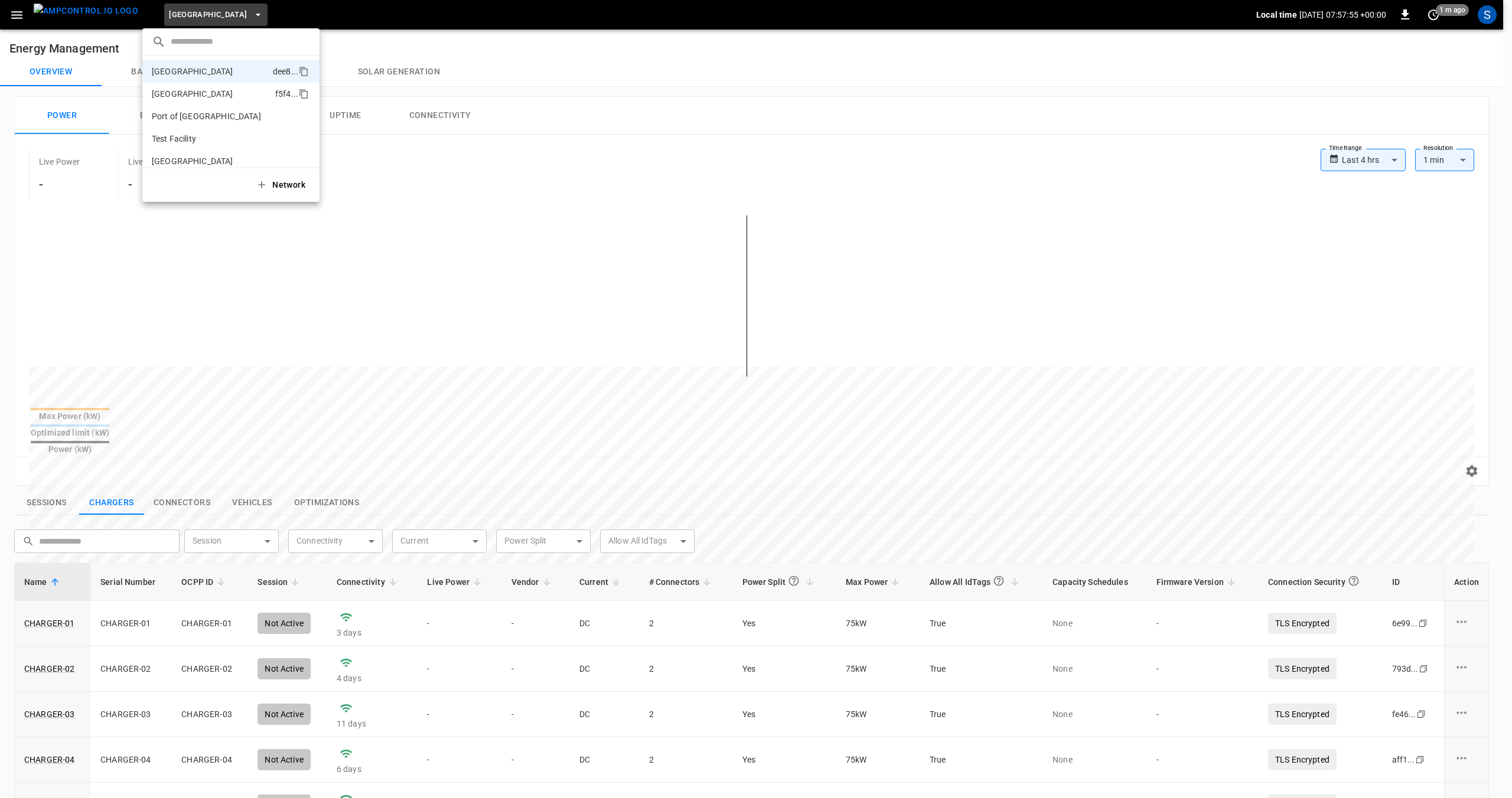
click at [192, 99] on p "[GEOGRAPHIC_DATA]" at bounding box center [193, 94] width 81 height 12
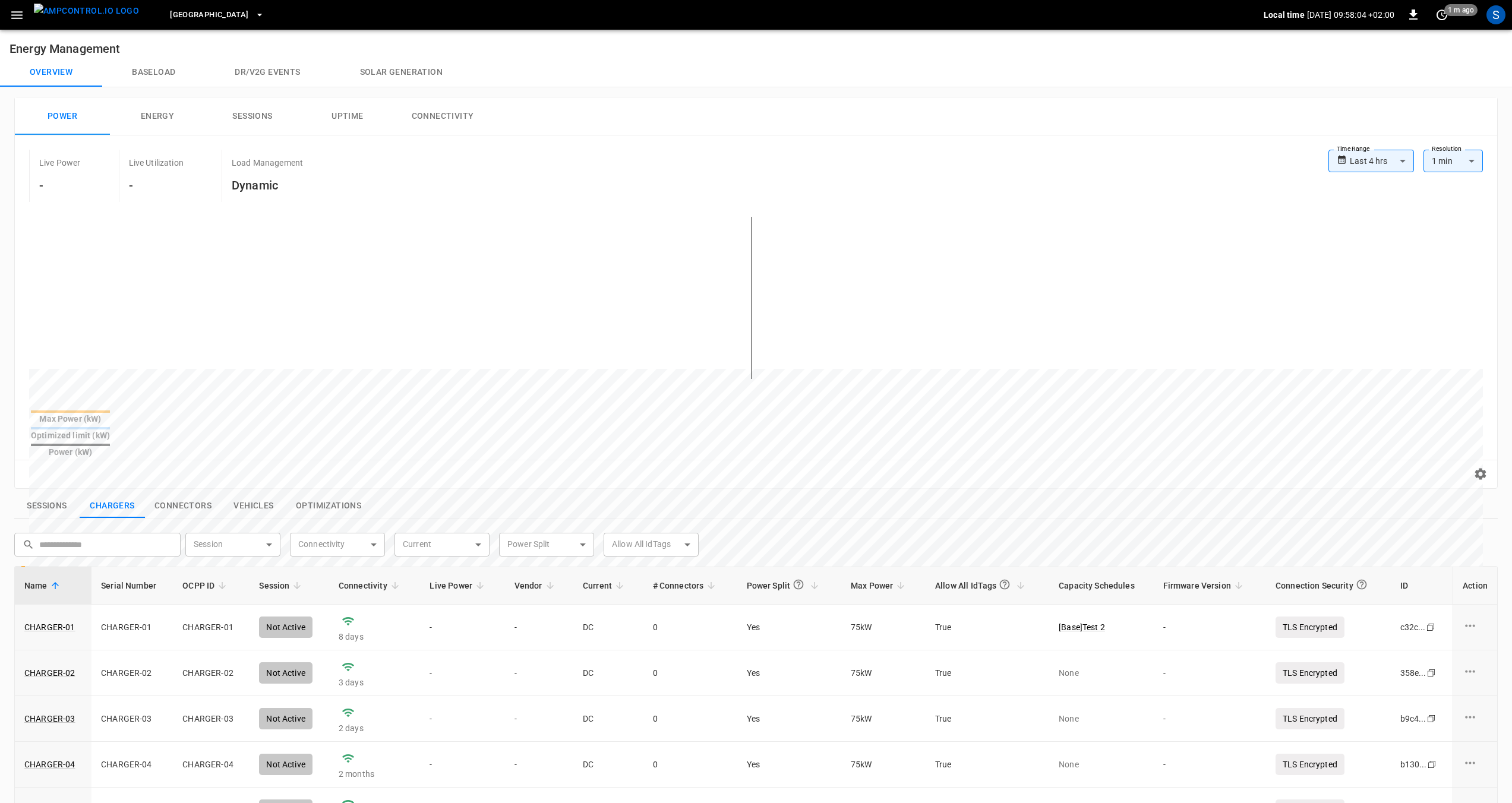
click at [110, 446] on div "Power (kW)" at bounding box center [70, 452] width 79 height 12
